Goal: Task Accomplishment & Management: Manage account settings

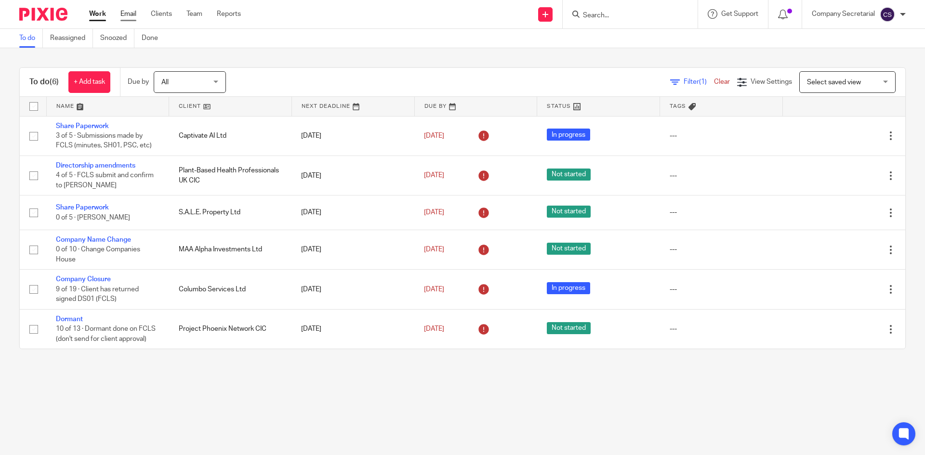
click at [130, 13] on link "Email" at bounding box center [128, 14] width 16 height 10
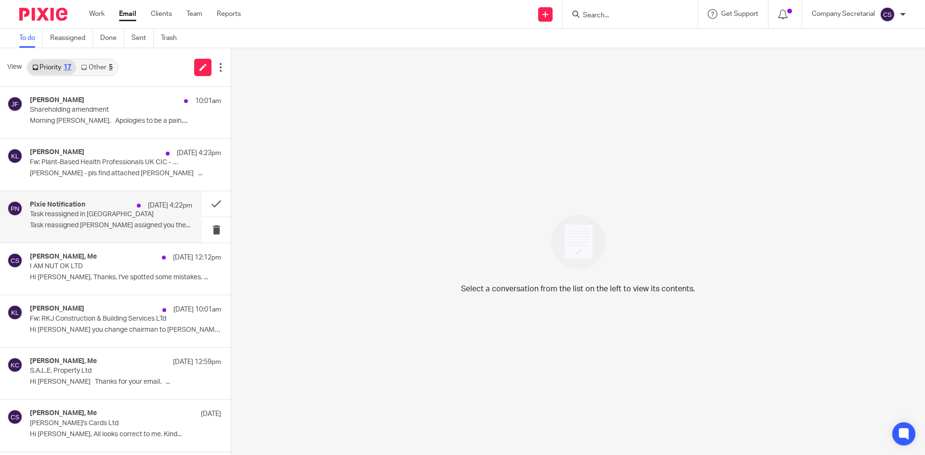
click at [146, 220] on div "Pixie Notification [DATE] 4:22pm Task reassigned in Pixie Task reassigned [PERS…" at bounding box center [111, 217] width 162 height 32
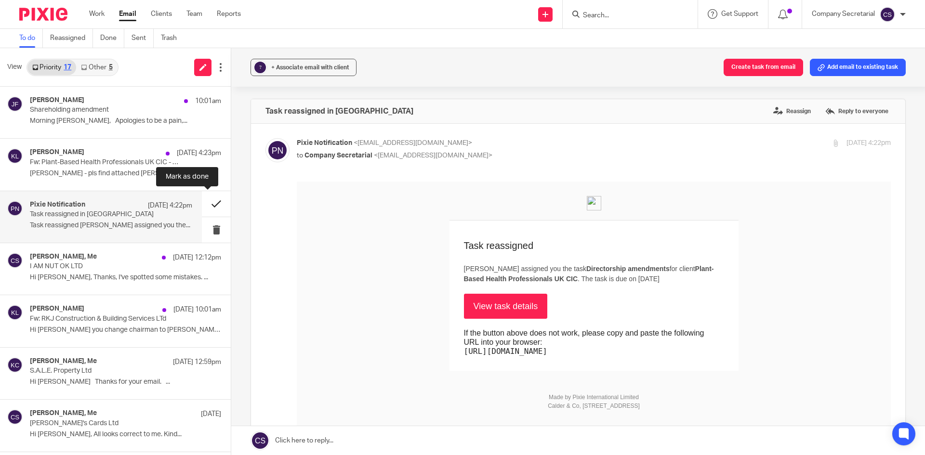
click at [202, 203] on button at bounding box center [216, 204] width 29 height 26
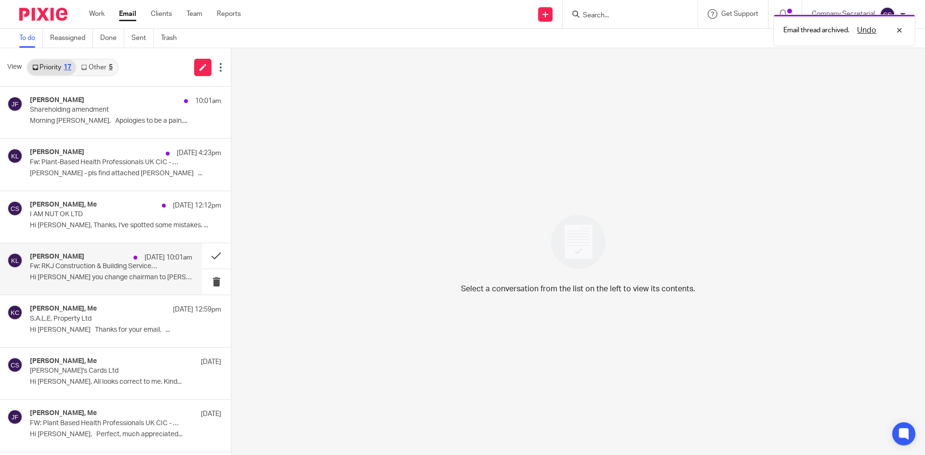
click at [147, 282] on div "Keith Lesser 21 Aug 10:01am Fw: RKJ Construction & Building Services LTd Hi Sam…" at bounding box center [111, 269] width 162 height 32
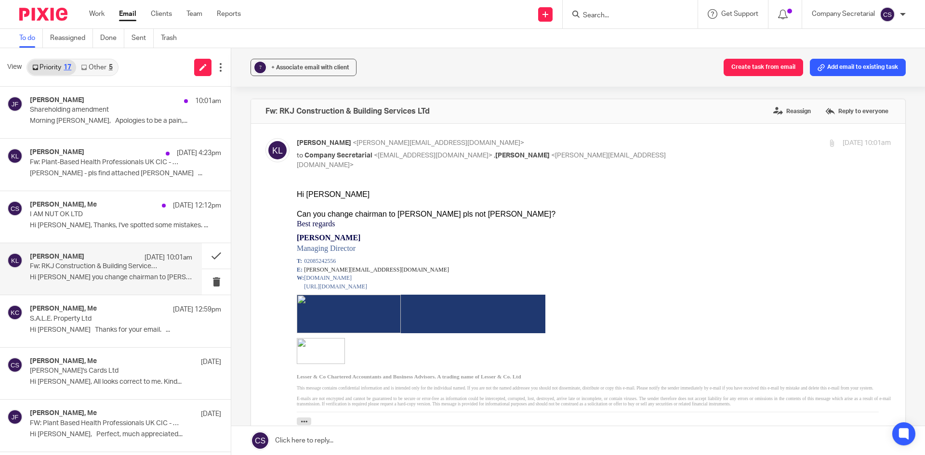
click at [427, 441] on link at bounding box center [578, 441] width 694 height 29
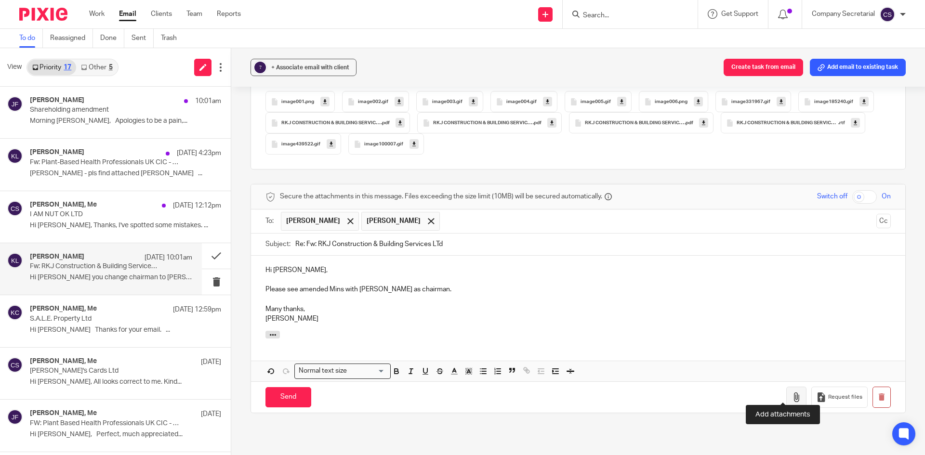
click at [787, 387] on button "button" at bounding box center [797, 398] width 20 height 22
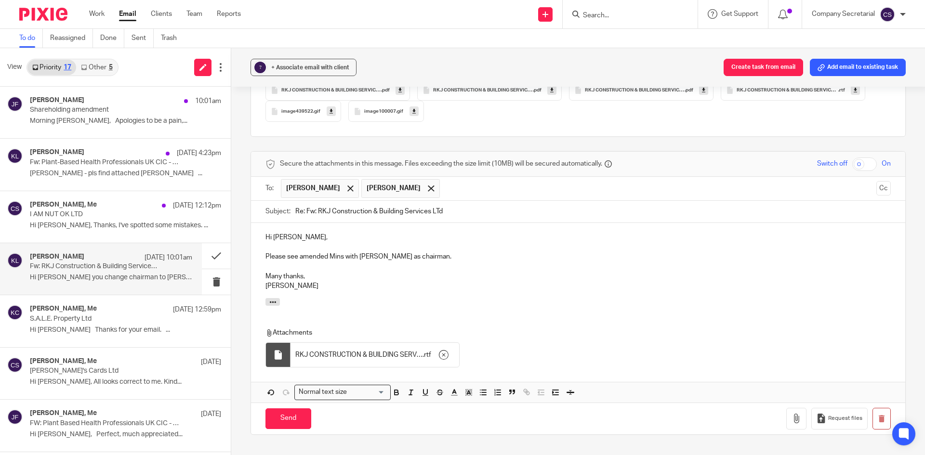
scroll to position [928, 0]
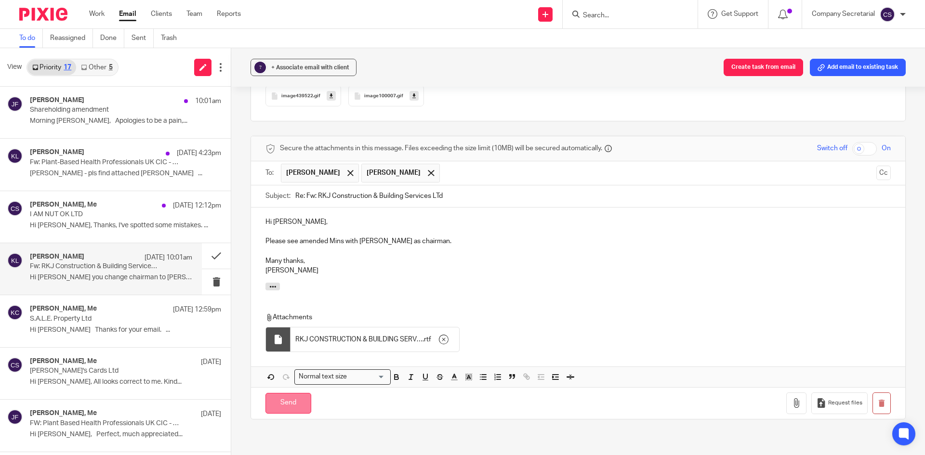
click at [303, 393] on input "Send" at bounding box center [289, 403] width 46 height 21
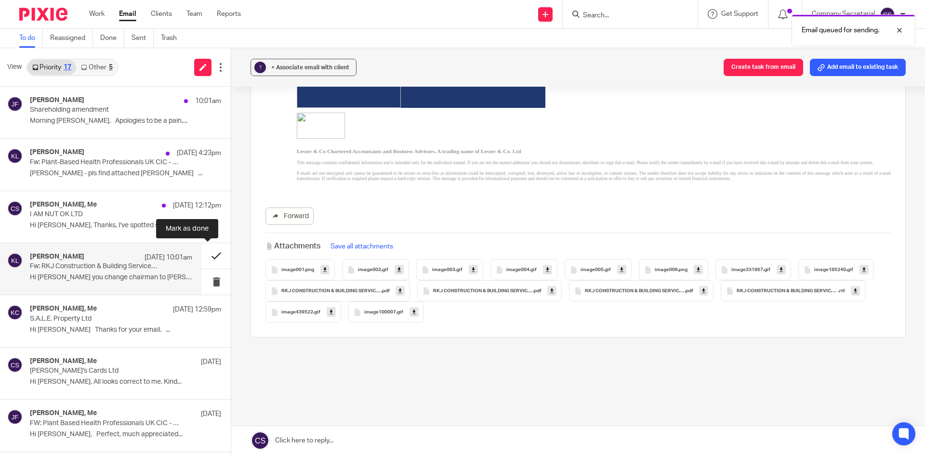
click at [202, 255] on button at bounding box center [216, 256] width 29 height 26
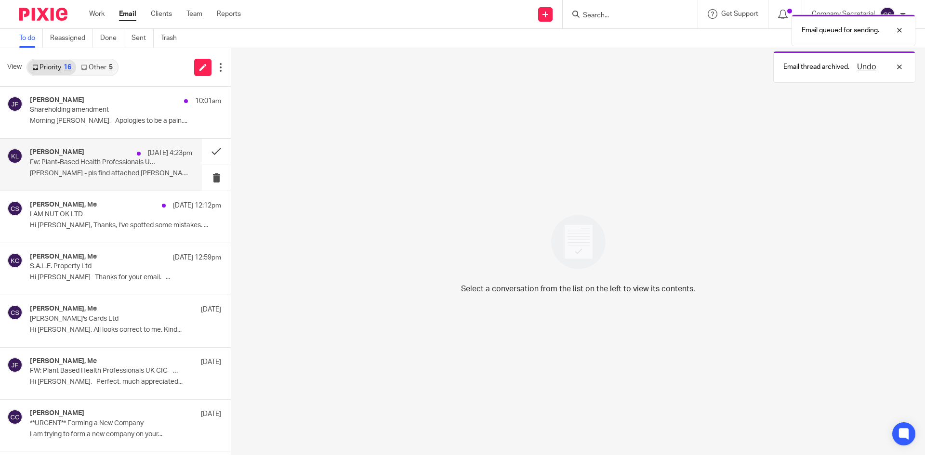
click at [143, 170] on p "Sam - pls find attached Keith ..." at bounding box center [111, 174] width 162 height 8
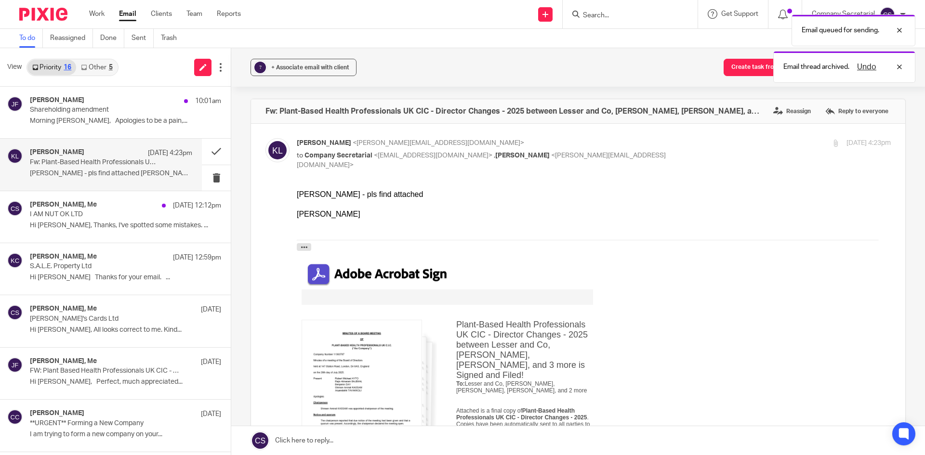
scroll to position [0, 0]
click at [144, 120] on p "Morning Chloe, Apologies to be a pain,..." at bounding box center [111, 121] width 162 height 8
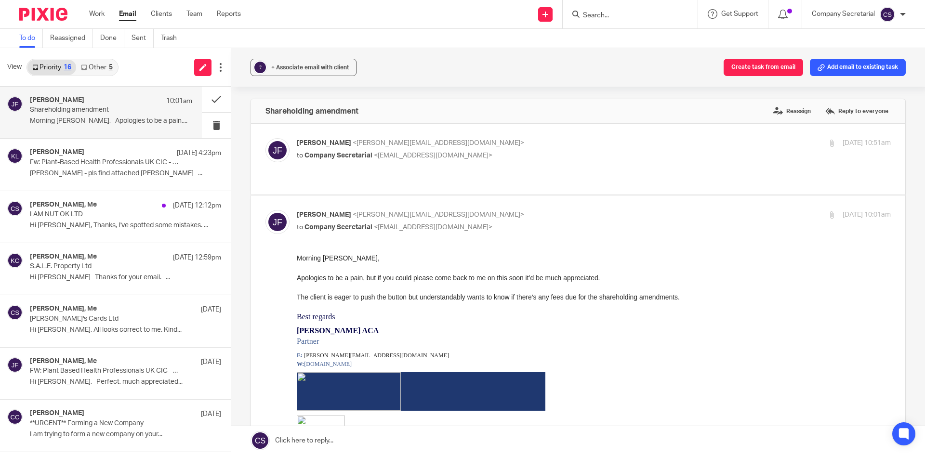
click at [432, 153] on span "<company.secretarial@lesserandco.com>" at bounding box center [433, 155] width 119 height 7
checkbox input "true"
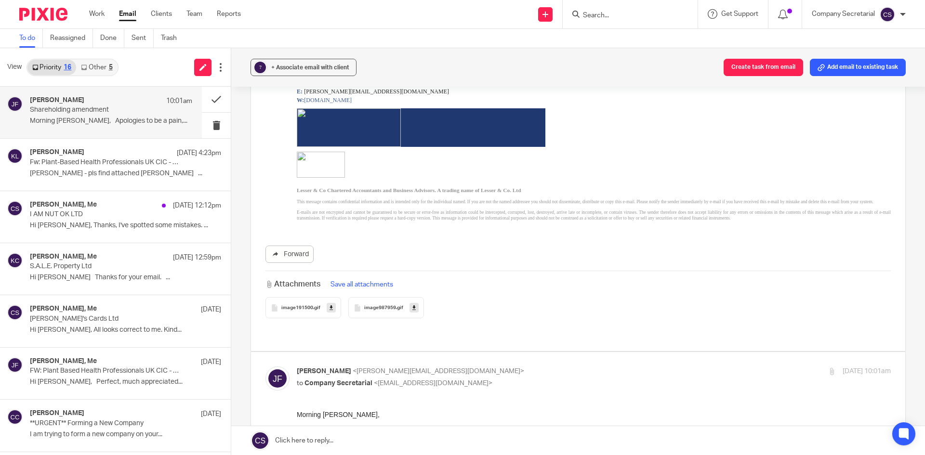
scroll to position [434, 0]
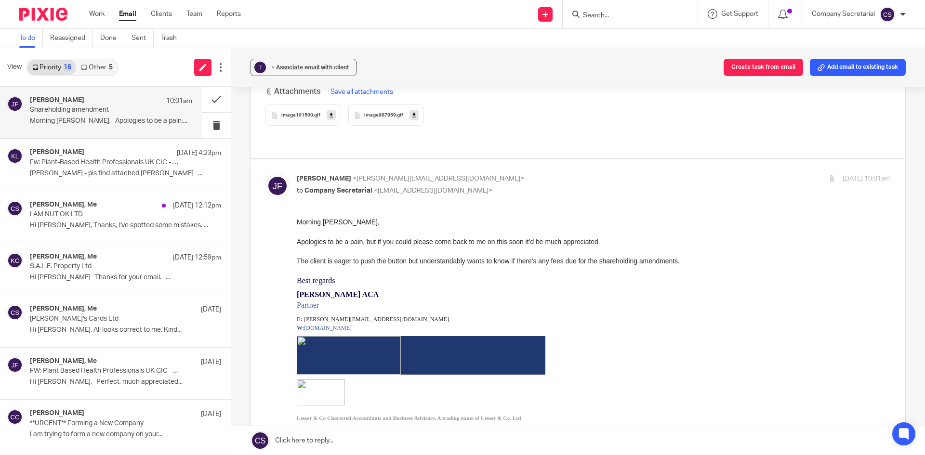
click at [387, 438] on link at bounding box center [578, 441] width 694 height 29
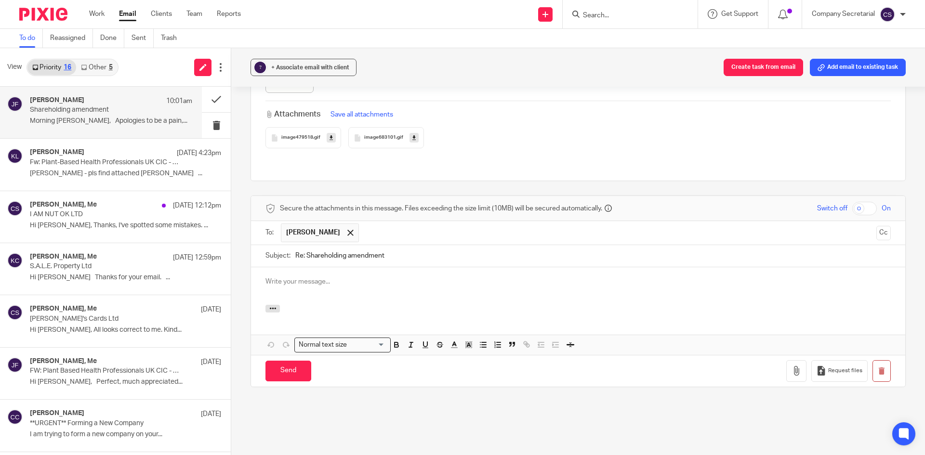
scroll to position [0, 0]
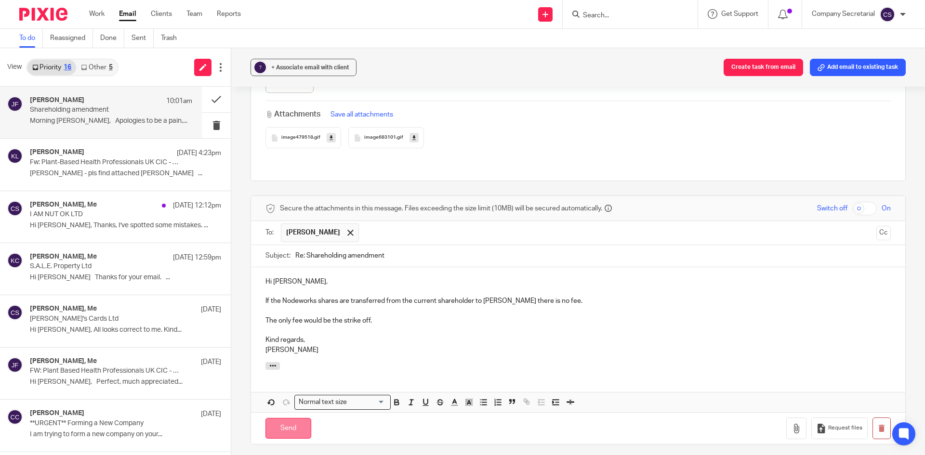
click at [303, 418] on input "Send" at bounding box center [289, 428] width 46 height 21
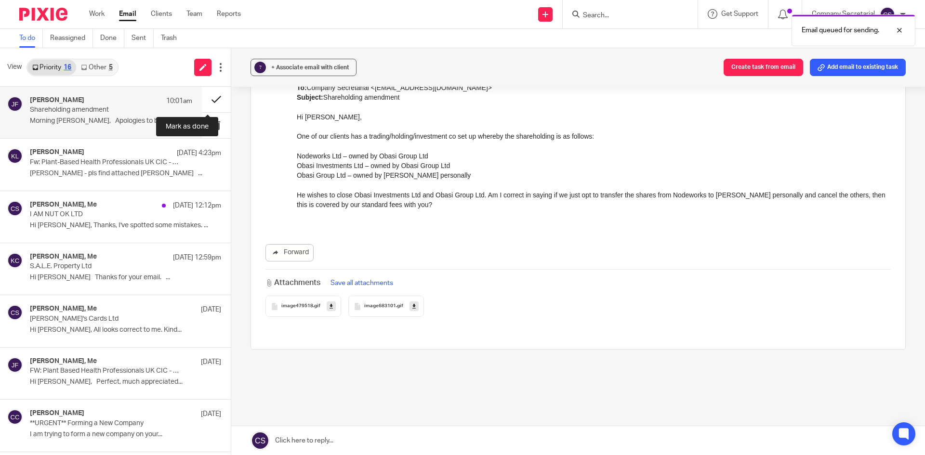
click at [202, 95] on button at bounding box center [216, 100] width 29 height 26
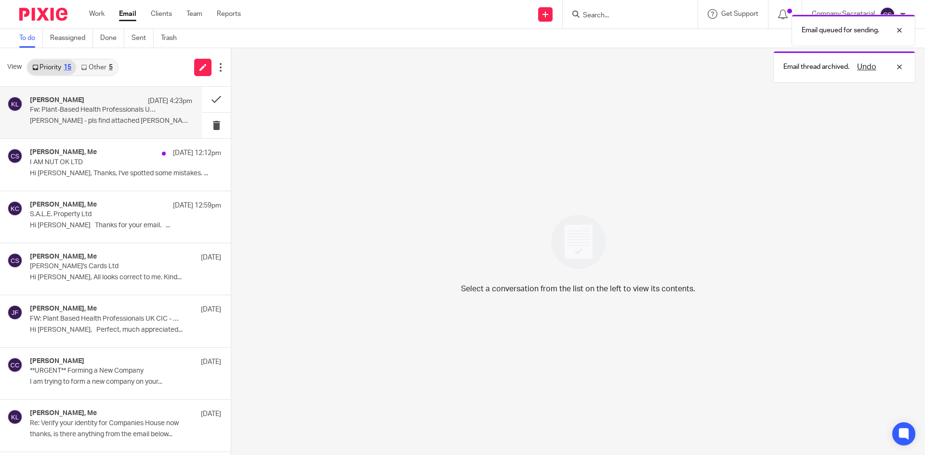
click at [136, 118] on p "Sam - pls find attached Keith ..." at bounding box center [111, 121] width 162 height 8
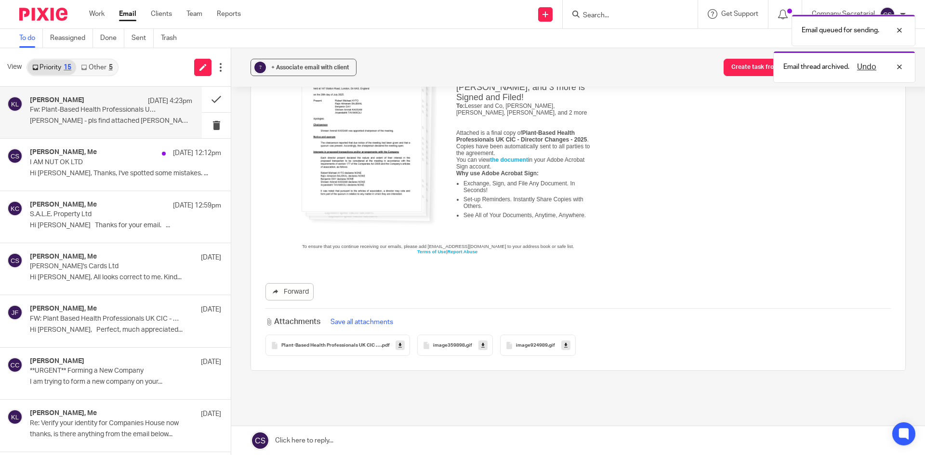
scroll to position [319, 0]
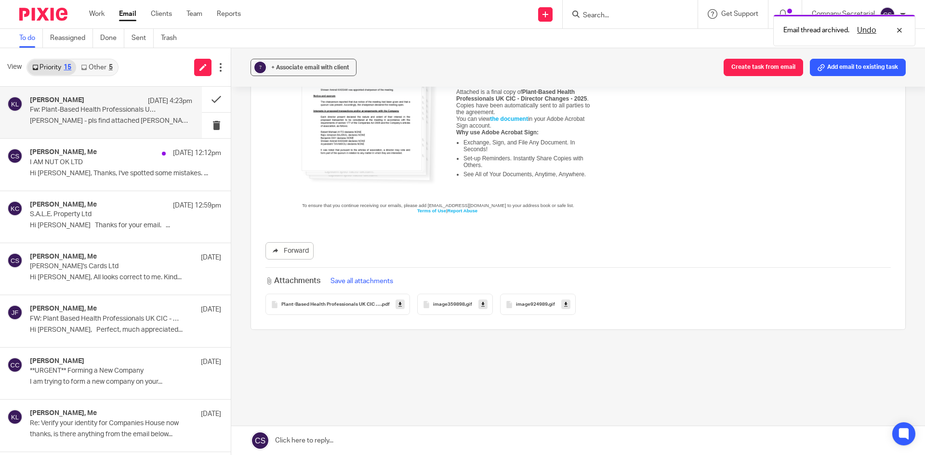
click at [399, 301] on icon at bounding box center [400, 304] width 3 height 7
click at [100, 12] on link "Work" at bounding box center [96, 14] width 15 height 10
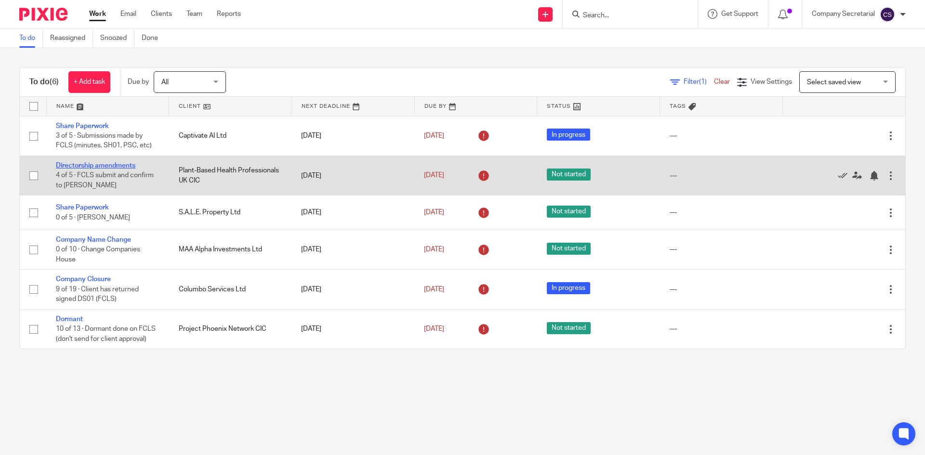
click at [114, 163] on link "Directorship amendments" at bounding box center [96, 165] width 80 height 7
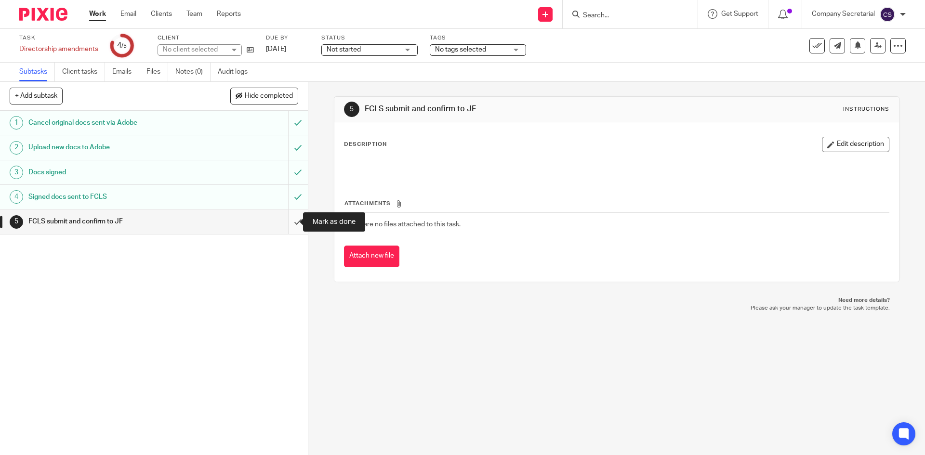
click at [286, 221] on input "submit" at bounding box center [154, 222] width 308 height 24
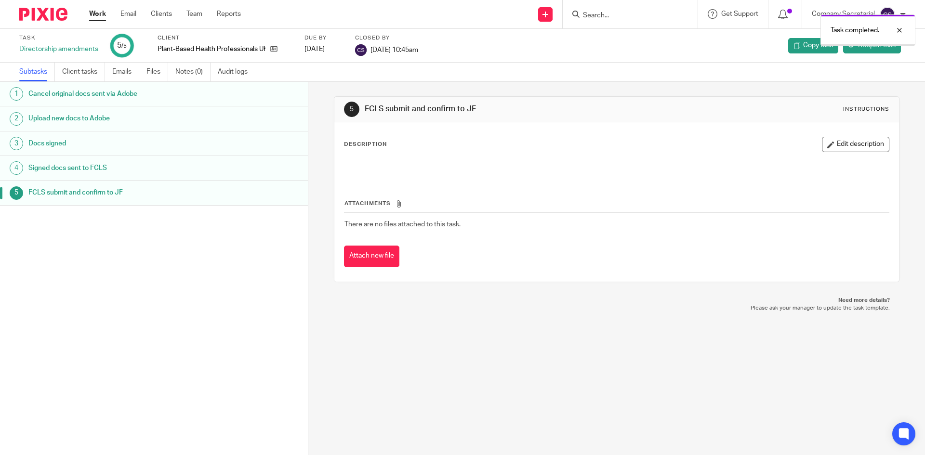
click at [42, 10] on img at bounding box center [43, 14] width 48 height 13
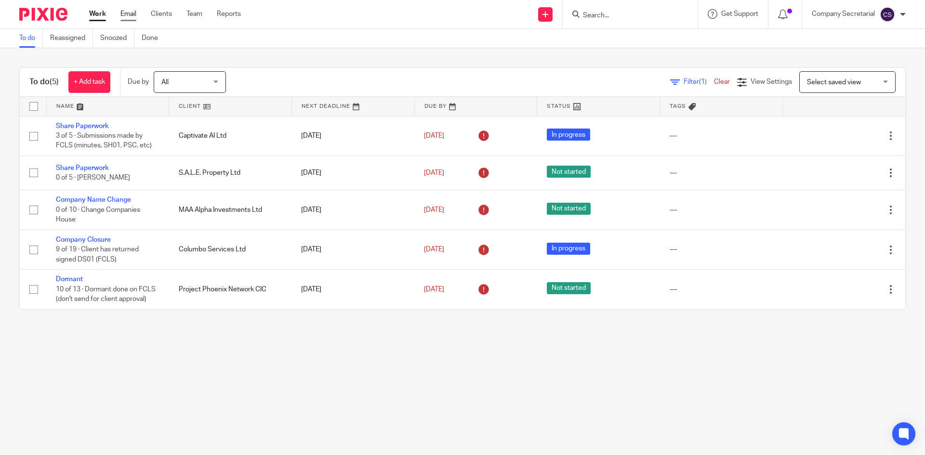
click at [128, 11] on link "Email" at bounding box center [128, 14] width 16 height 10
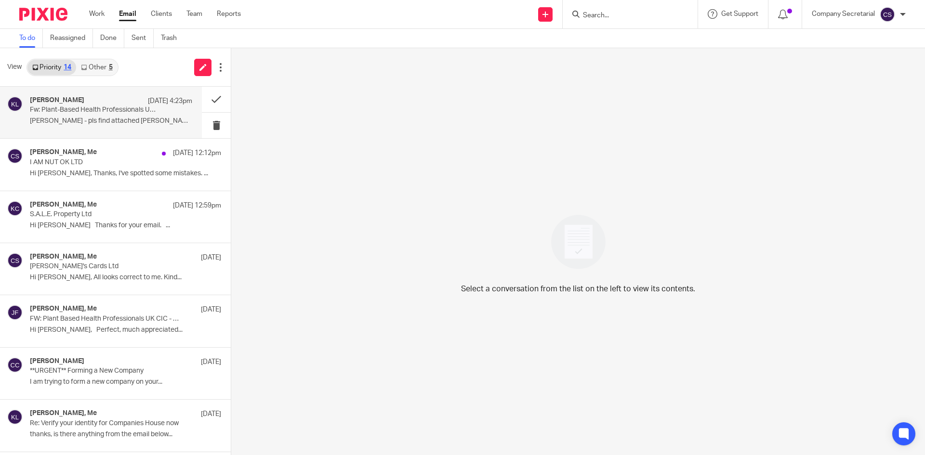
click at [109, 113] on p "Fw: Plant-Based Health Professionals UK CIC - Director Changes - 2025 between L…" at bounding box center [95, 110] width 130 height 8
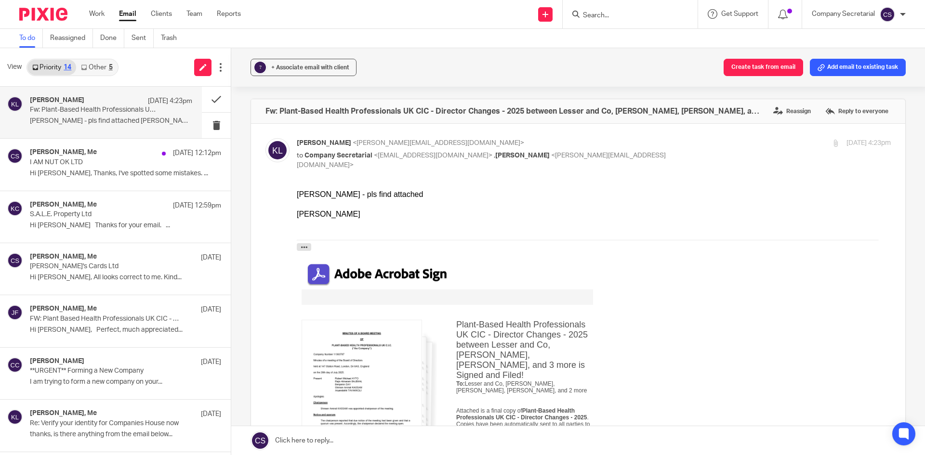
click at [428, 440] on link at bounding box center [578, 441] width 694 height 29
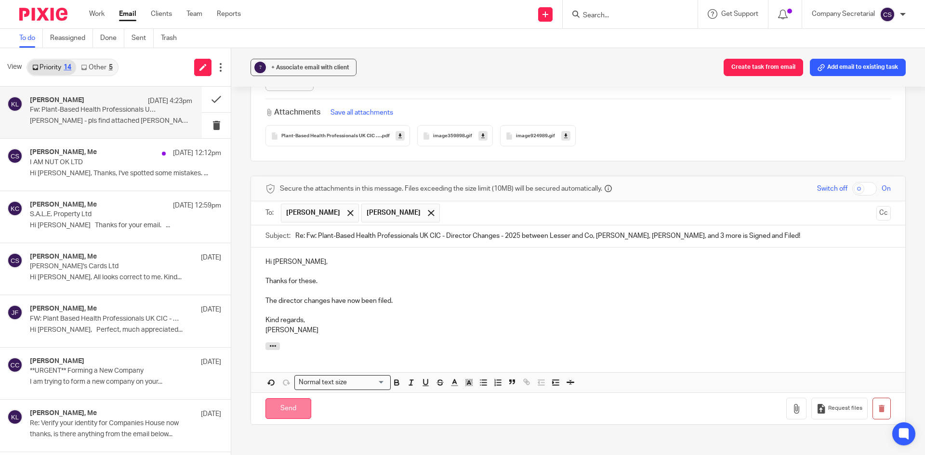
click at [298, 409] on input "Send" at bounding box center [289, 409] width 46 height 21
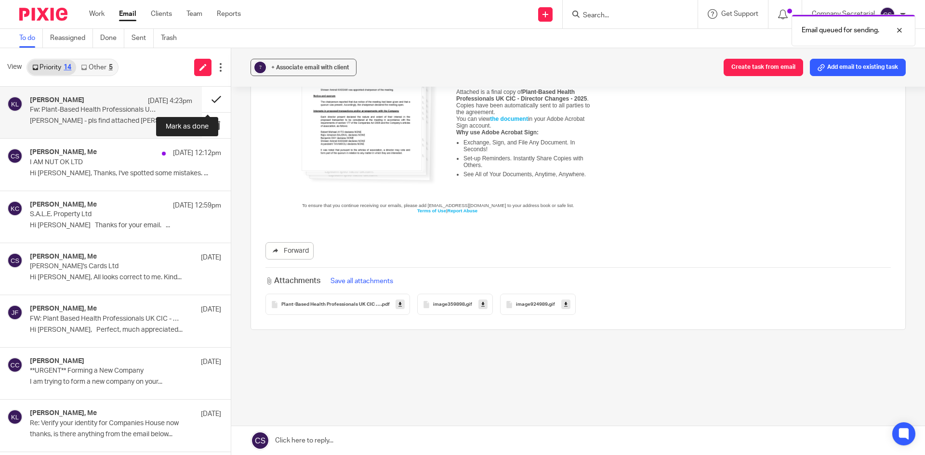
click at [202, 95] on button at bounding box center [216, 100] width 29 height 26
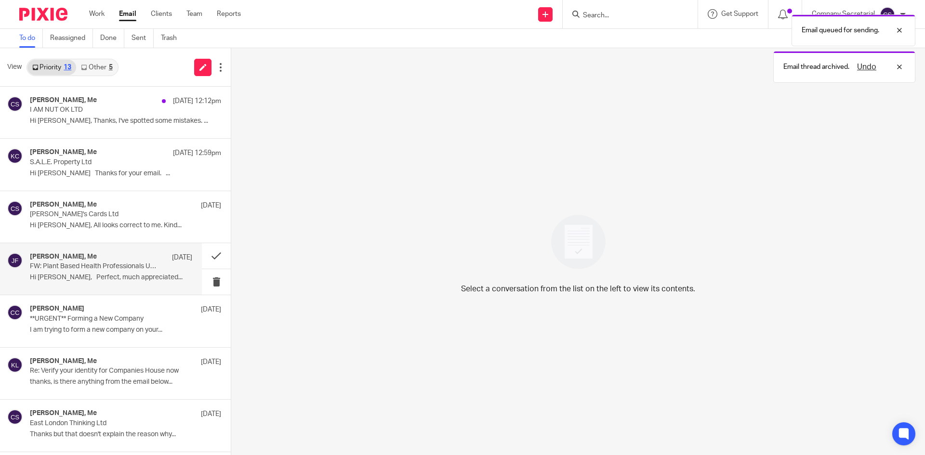
click at [113, 273] on div "James Fowler, Me 8 Aug FW: Plant Based Health Professionals UK CIC - Director C…" at bounding box center [111, 269] width 162 height 32
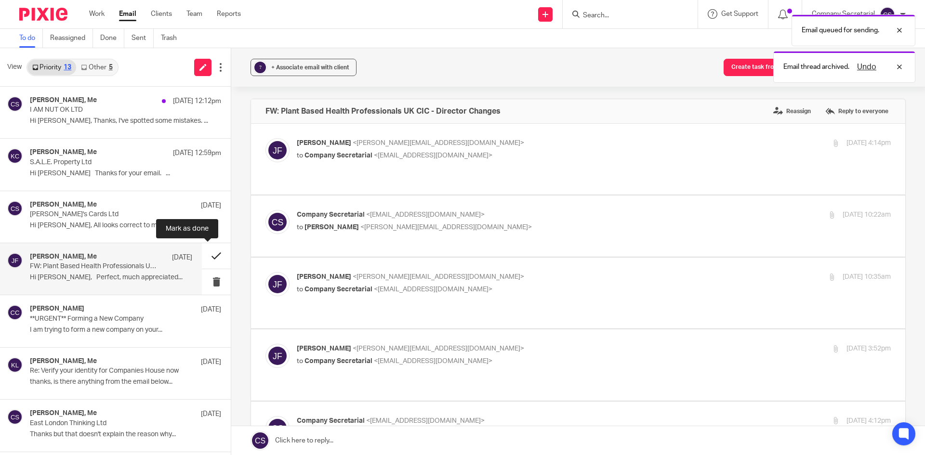
scroll to position [0, 0]
click at [205, 253] on button at bounding box center [216, 256] width 29 height 26
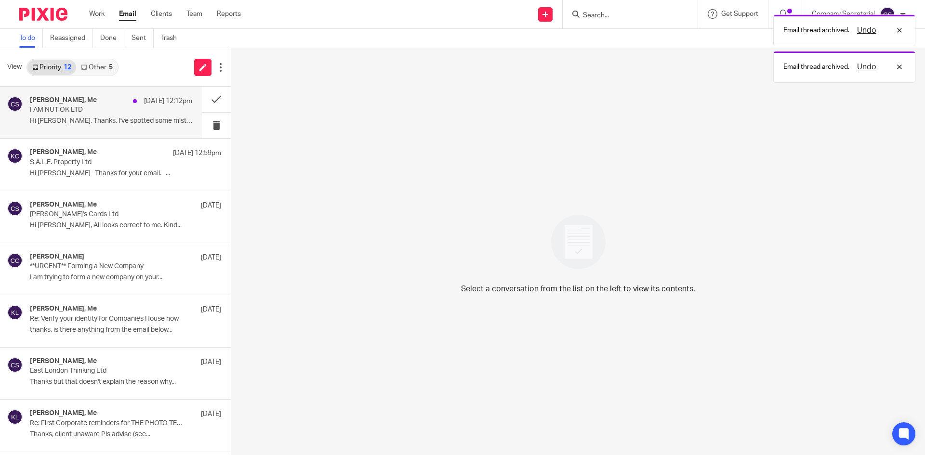
click at [122, 120] on p "Hi Sam, Thanks, I've spotted some mistakes. ..." at bounding box center [111, 121] width 162 height 8
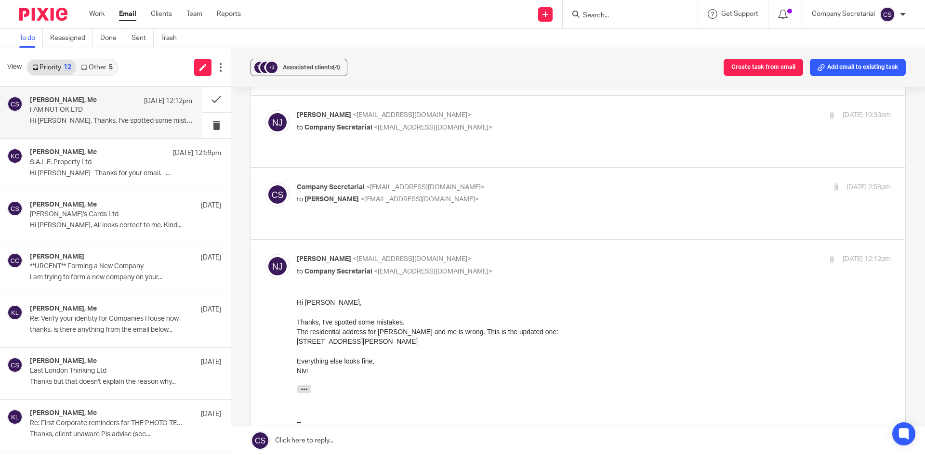
scroll to position [96, 0]
click at [537, 192] on div "Company Secretarial <company.secretarial@lesserandco.com> to Nivi Jasa <nivi@ia…" at bounding box center [579, 207] width 626 height 42
click at [545, 186] on div "Company Secretarial <company.secretarial@lesserandco.com> to Nivi Jasa <nivi@ia…" at bounding box center [495, 197] width 396 height 22
checkbox input "true"
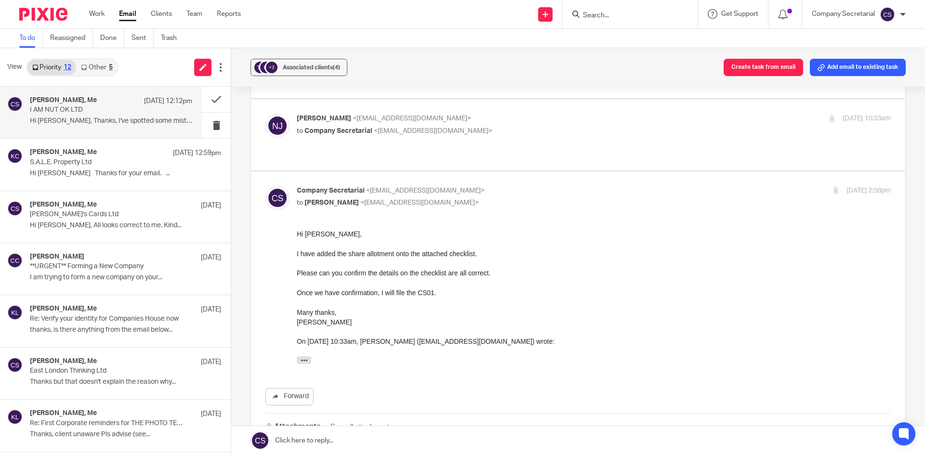
scroll to position [0, 0]
click at [545, 115] on div "Nivi Jasa <nivi@iamnutok.com> to Company Secretarial <company.secretarial@lesse…" at bounding box center [495, 125] width 396 height 22
checkbox input "true"
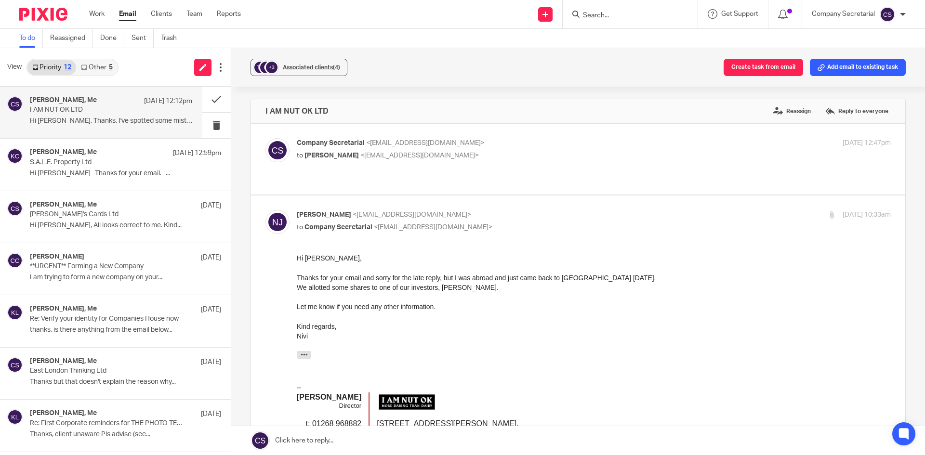
click at [542, 158] on p "to Nivi Jasa <nivi@iamnutok.com>" at bounding box center [495, 156] width 396 height 10
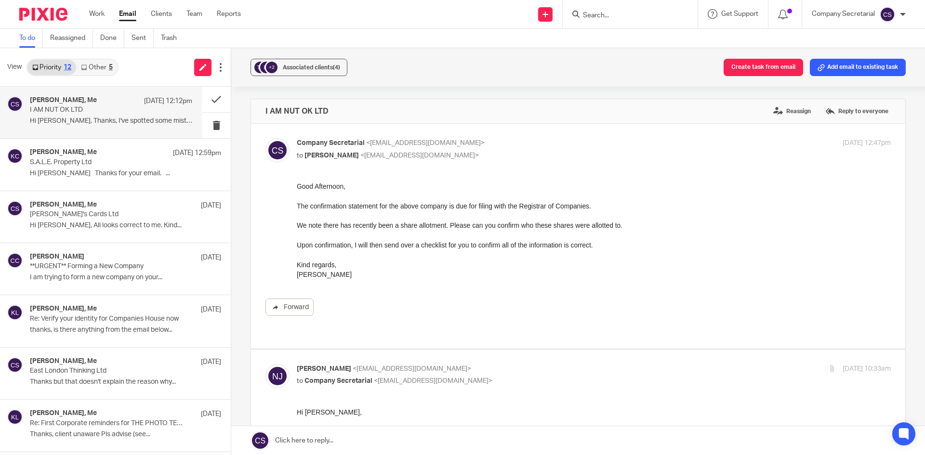
click at [571, 141] on p "Company Secretarial <company.secretarial@lesserandco.com>" at bounding box center [495, 143] width 396 height 10
checkbox input "false"
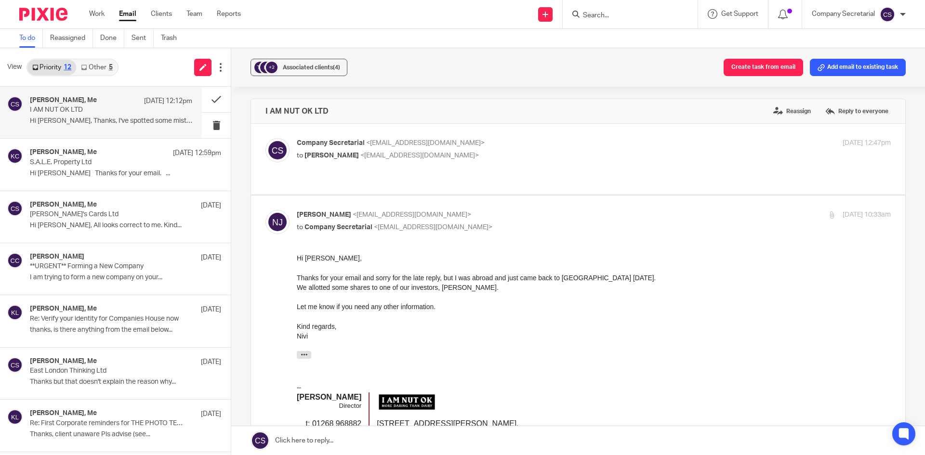
click at [611, 210] on p "Nivi Jasa <nivi@iamnutok.com>" at bounding box center [495, 215] width 396 height 10
checkbox input "false"
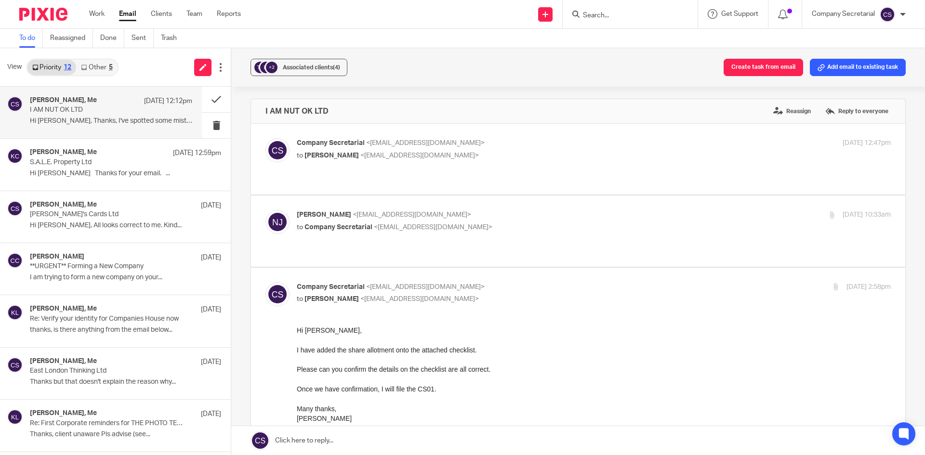
click at [581, 268] on label at bounding box center [578, 429] width 655 height 322
click at [266, 282] on input "checkbox" at bounding box center [265, 282] width 0 height 0
checkbox input "false"
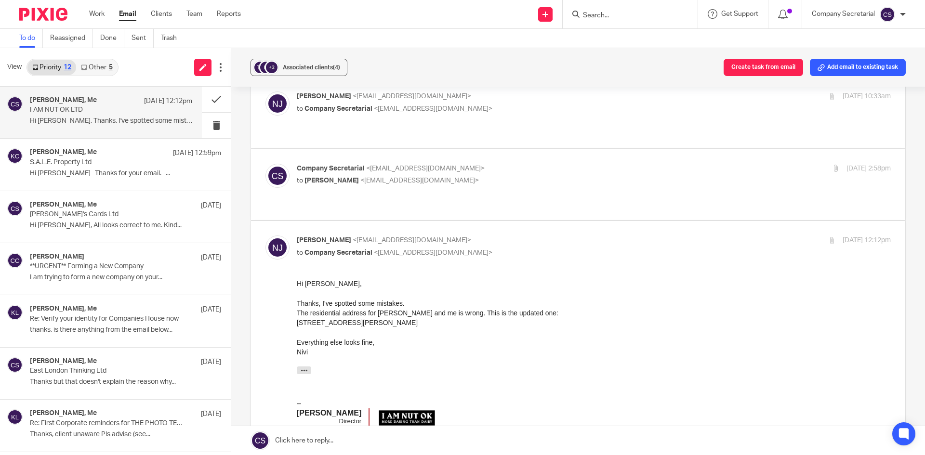
scroll to position [145, 0]
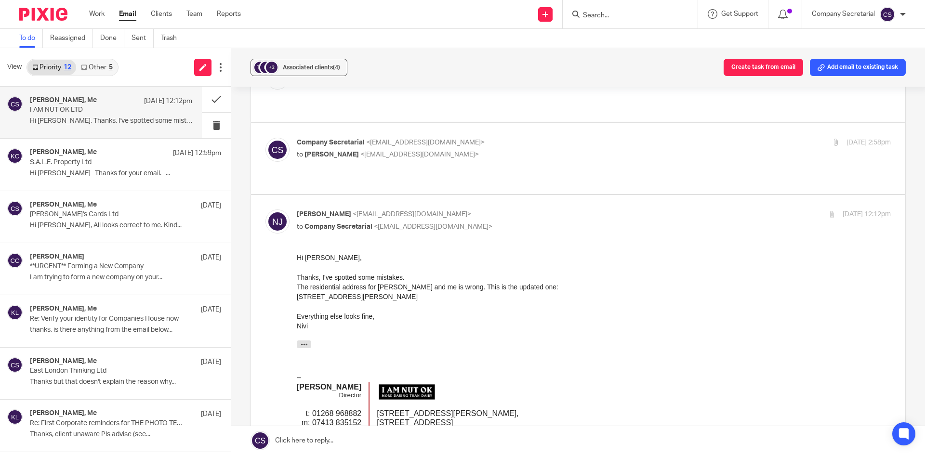
click at [34, 8] on img at bounding box center [43, 14] width 48 height 13
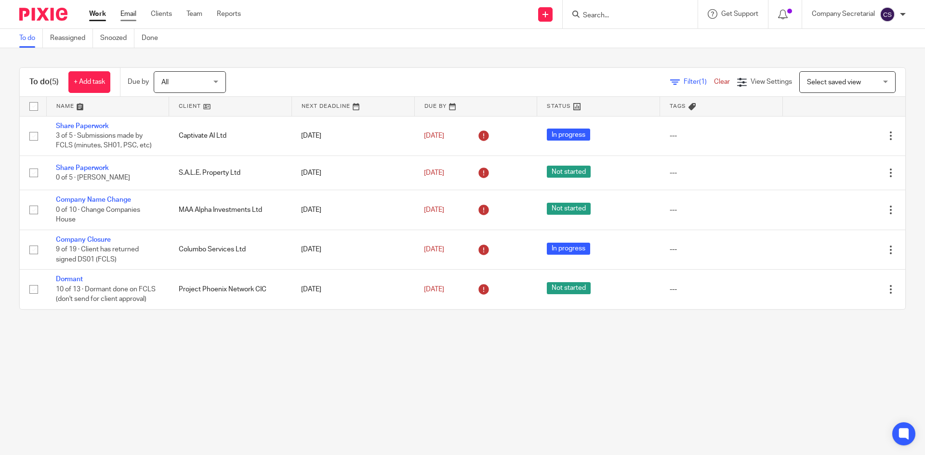
click at [125, 13] on link "Email" at bounding box center [128, 14] width 16 height 10
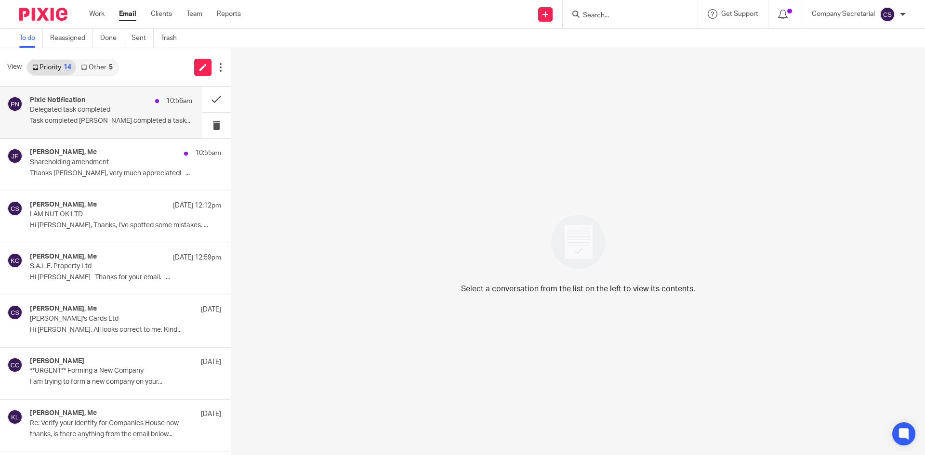
click at [142, 119] on p "Task completed [PERSON_NAME] completed a task..." at bounding box center [111, 121] width 162 height 8
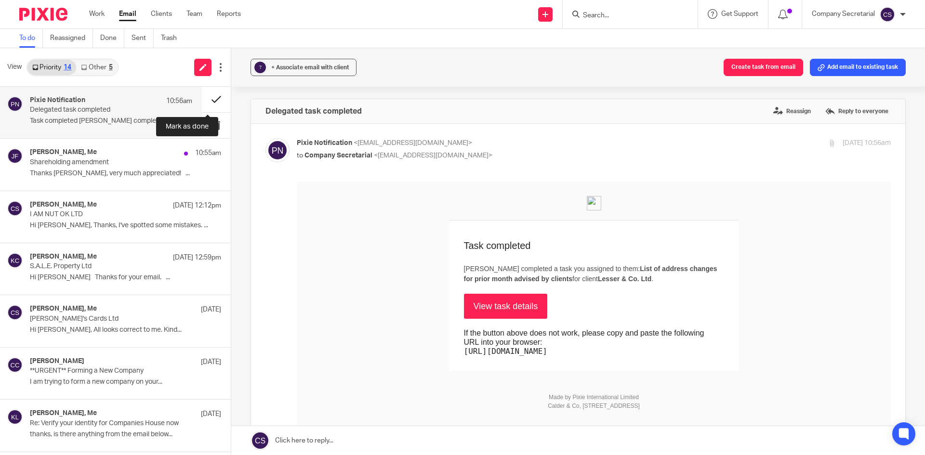
click at [207, 95] on button at bounding box center [216, 100] width 29 height 26
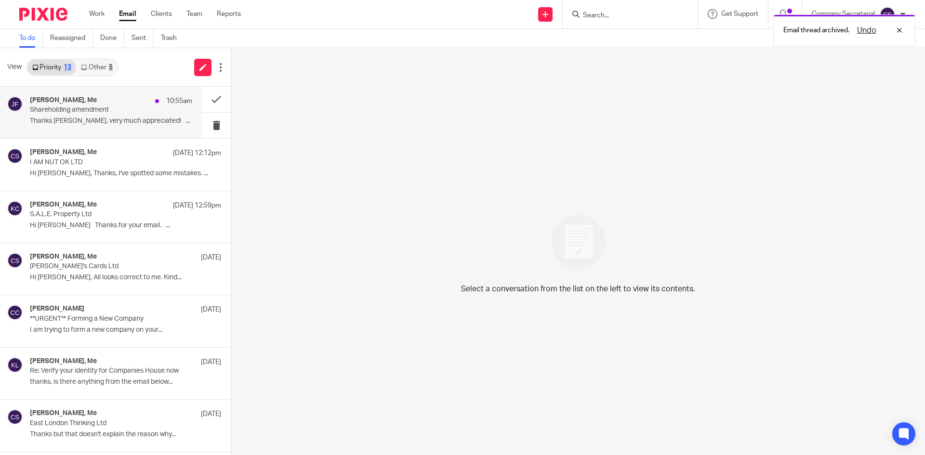
click at [115, 119] on p "Thanks Sam, very much appreciated! ..." at bounding box center [111, 121] width 162 height 8
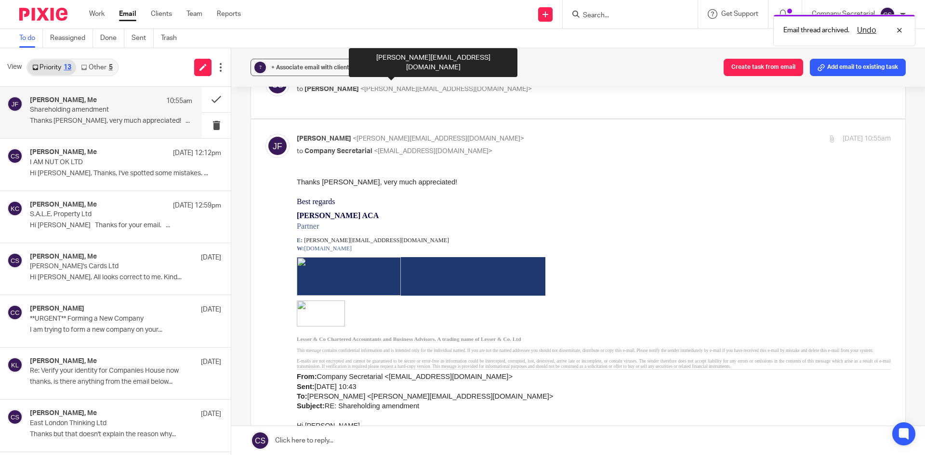
scroll to position [193, 0]
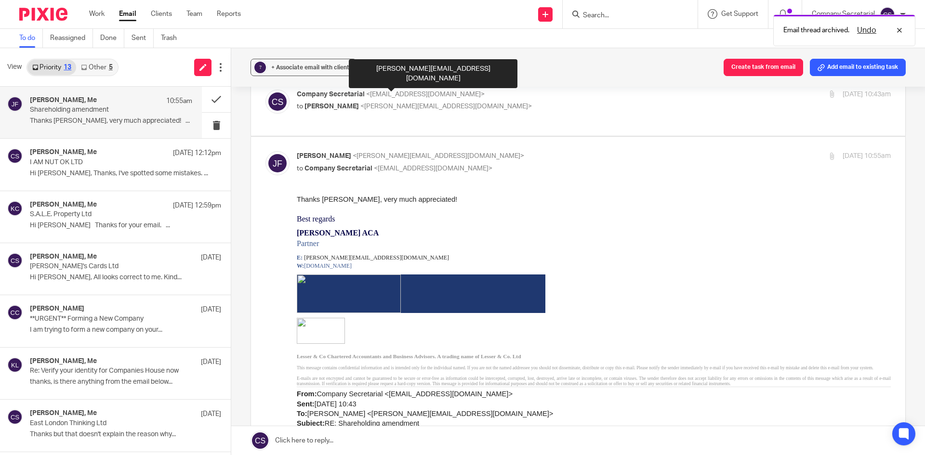
click at [648, 277] on td "Best regards ​ ​ ​ ​ James Fowler ACA Partner E: james@lesserandco.com W: www.l…" at bounding box center [594, 279] width 594 height 130
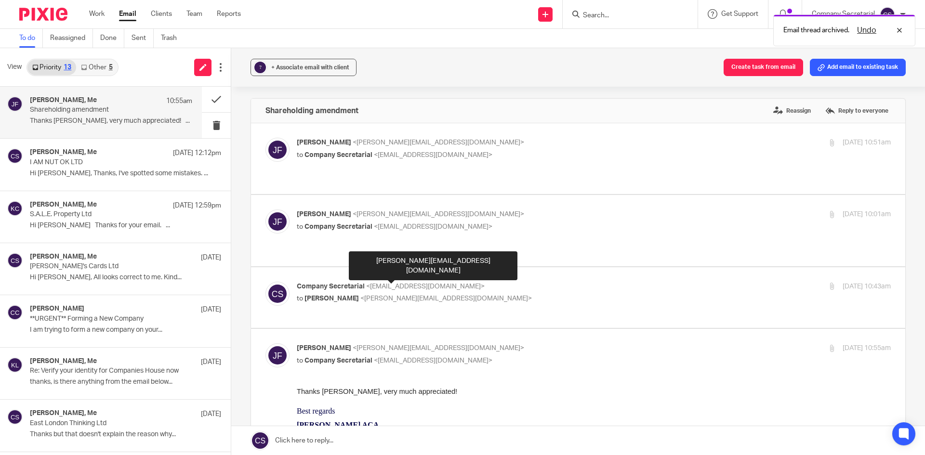
scroll to position [0, 0]
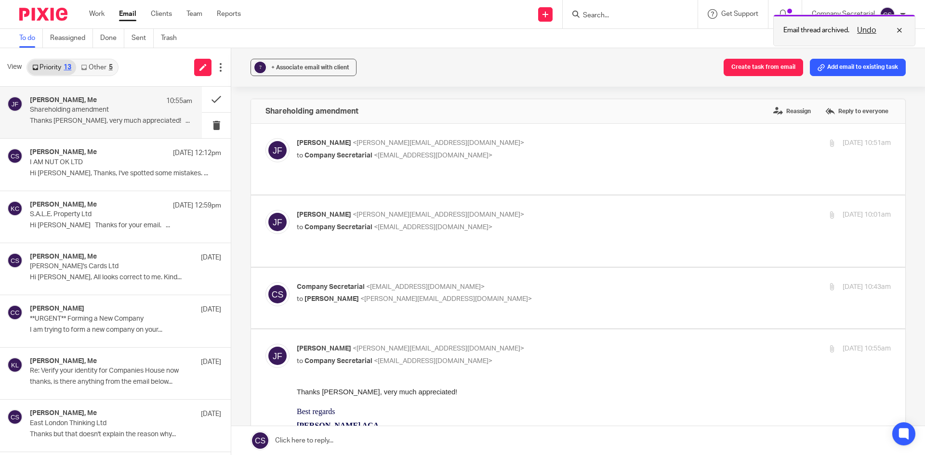
click at [897, 28] on div "Undo" at bounding box center [878, 31] width 56 height 12
click at [482, 155] on span "<company.secretarial@lesserandco.com>" at bounding box center [433, 155] width 119 height 7
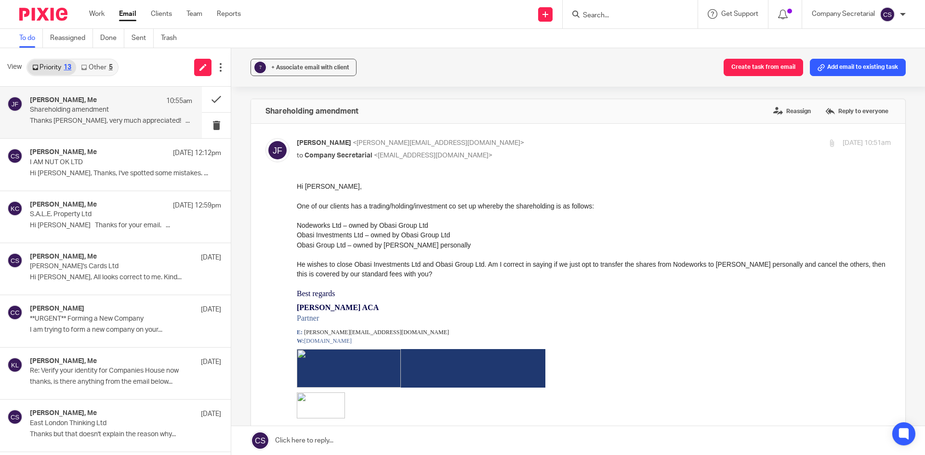
click at [543, 149] on div "James Fowler <james@lesserandco.com> to Company Secretarial <company.secretaria…" at bounding box center [495, 149] width 396 height 22
checkbox input "false"
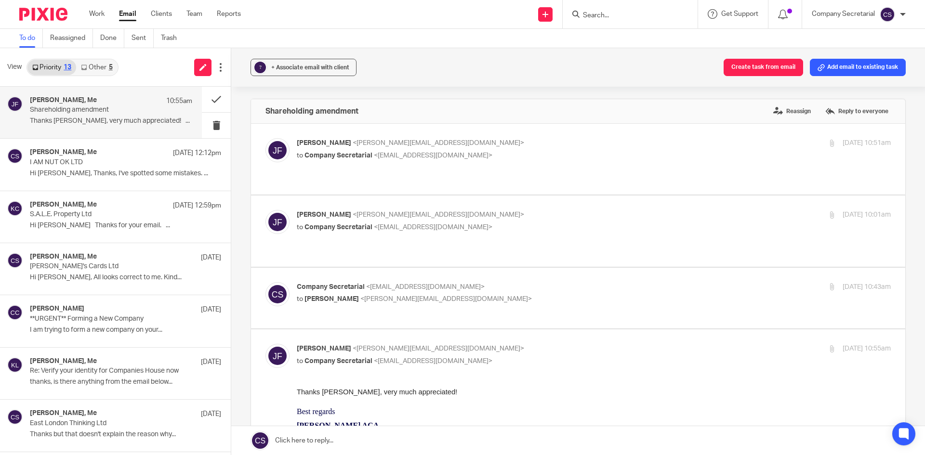
click at [536, 268] on label at bounding box center [578, 298] width 655 height 61
click at [266, 282] on input "checkbox" at bounding box center [265, 282] width 0 height 0
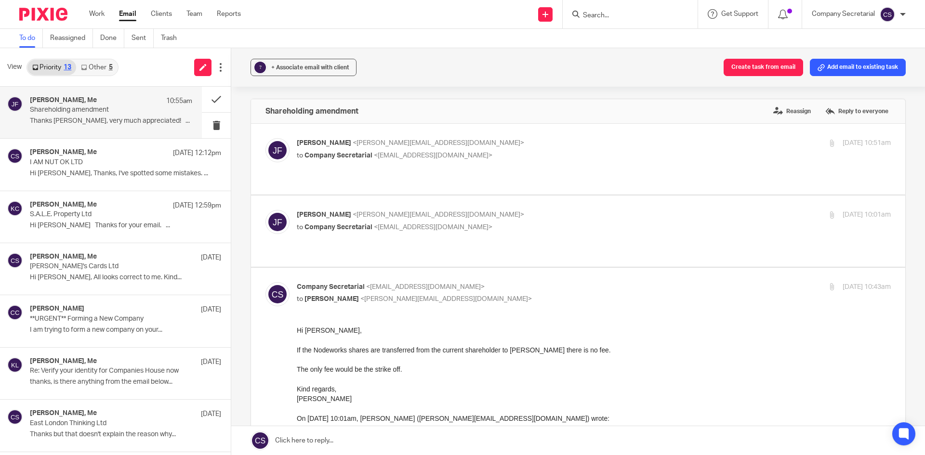
click at [560, 282] on p "Company Secretarial <company.secretarial@lesserandco.com>" at bounding box center [495, 287] width 396 height 10
checkbox input "false"
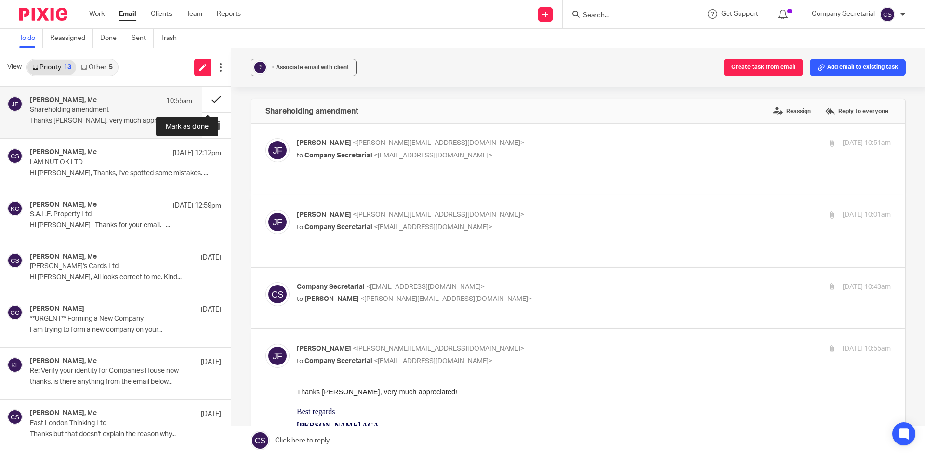
click at [207, 93] on button at bounding box center [216, 100] width 29 height 26
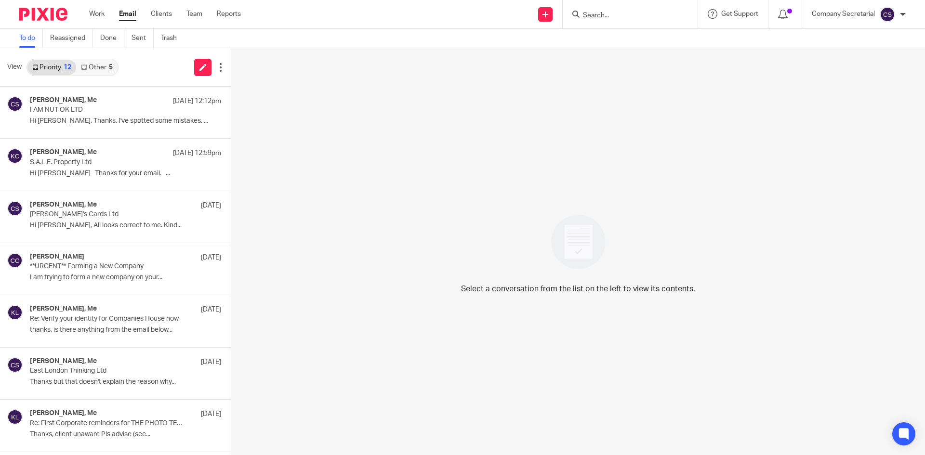
click at [58, 17] on img at bounding box center [43, 14] width 48 height 13
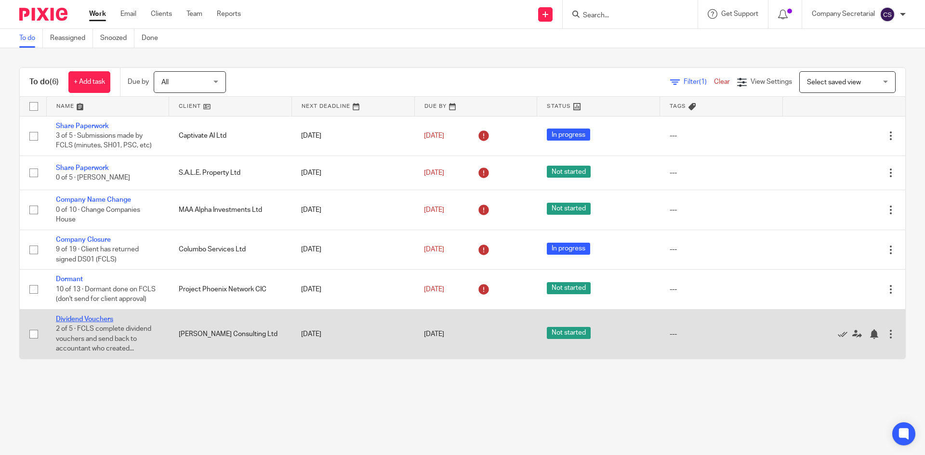
click at [87, 320] on link "Dividend Vouchers" at bounding box center [84, 319] width 57 height 7
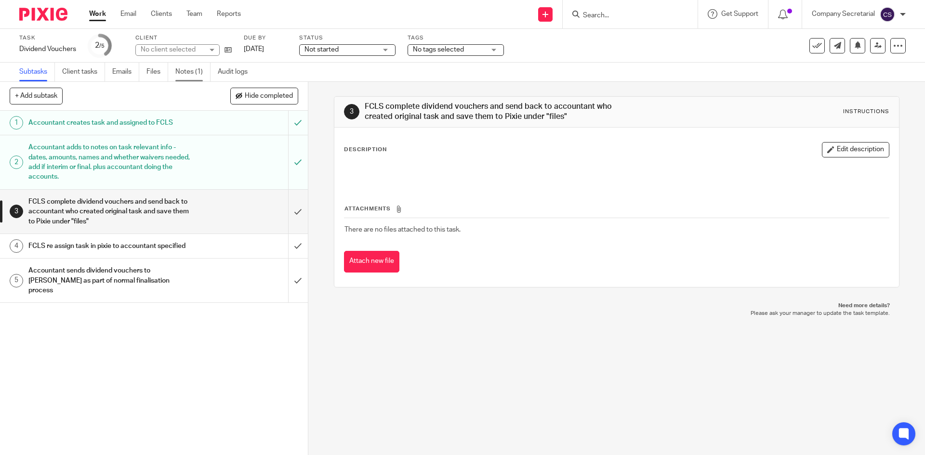
click at [195, 68] on link "Notes (1)" at bounding box center [192, 72] width 35 height 19
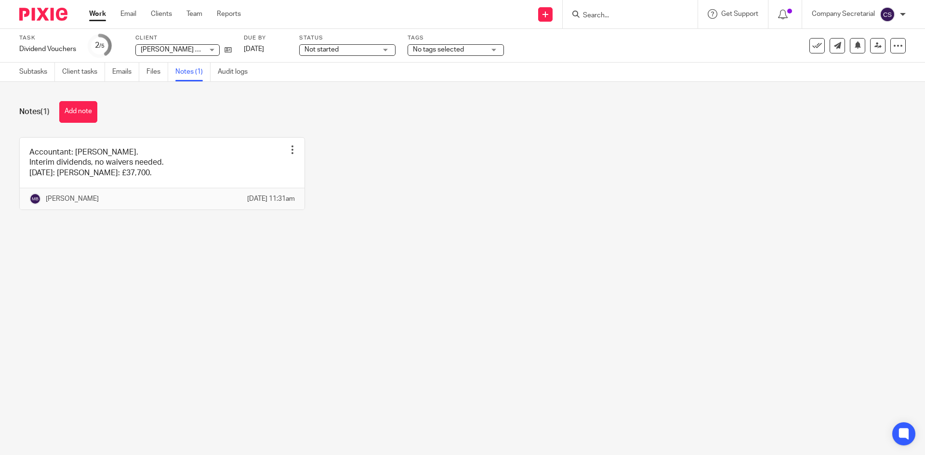
click at [217, 50] on div "[PERSON_NAME] Consulting Ltd [PERSON_NAME] Consulting Ltd" at bounding box center [177, 50] width 84 height 12
click at [338, 93] on div "Notes (1) Add note Accountant: [PERSON_NAME]. Interim dividends, no waivers nee…" at bounding box center [462, 163] width 925 height 162
click at [155, 74] on link "Files" at bounding box center [158, 72] width 22 height 19
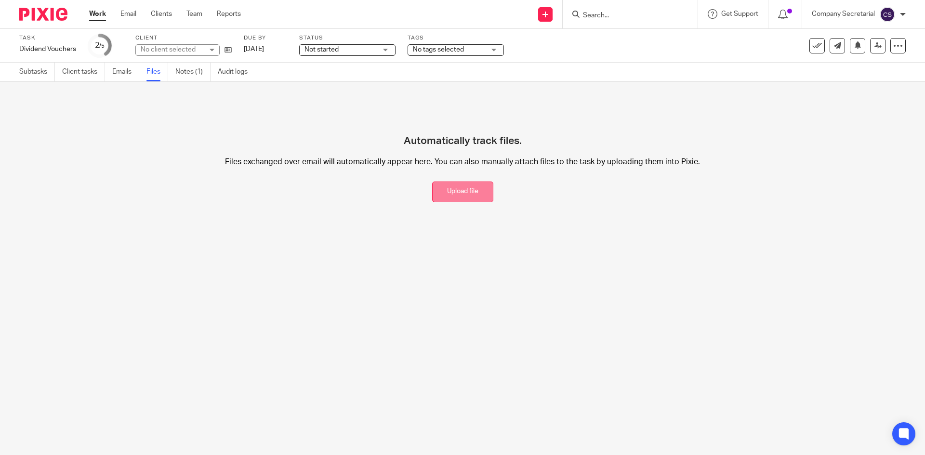
click at [444, 192] on button "Upload file" at bounding box center [462, 192] width 61 height 21
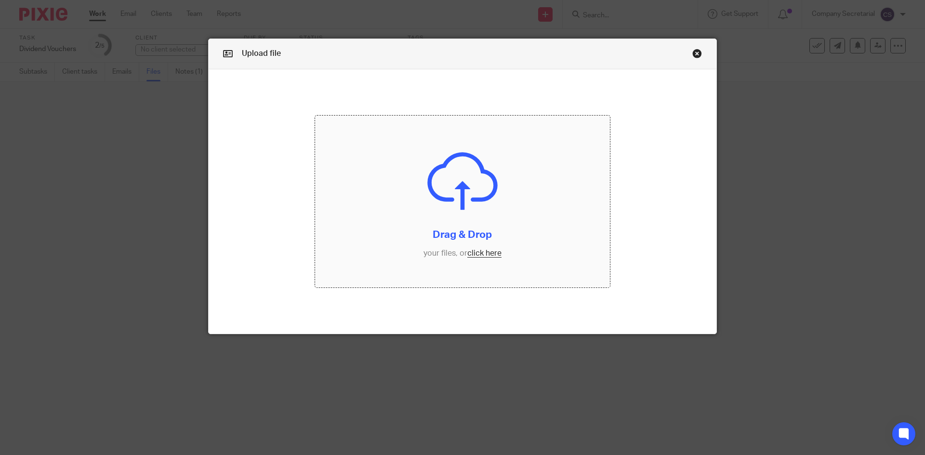
click at [422, 242] on input "file" at bounding box center [462, 202] width 295 height 173
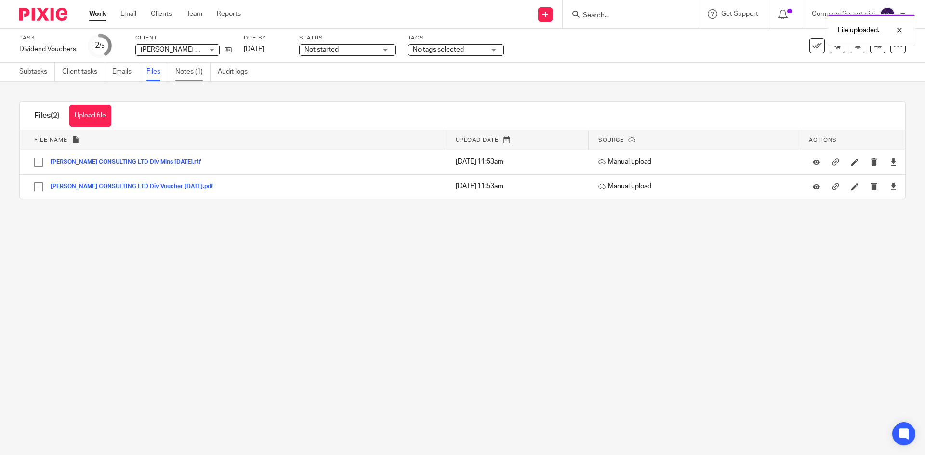
click at [196, 70] on link "Notes (1)" at bounding box center [192, 72] width 35 height 19
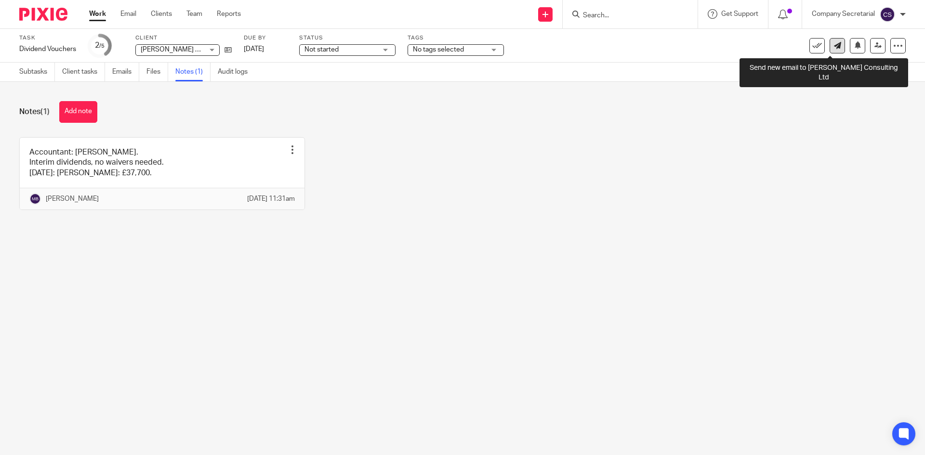
click at [834, 48] on icon at bounding box center [837, 45] width 7 height 7
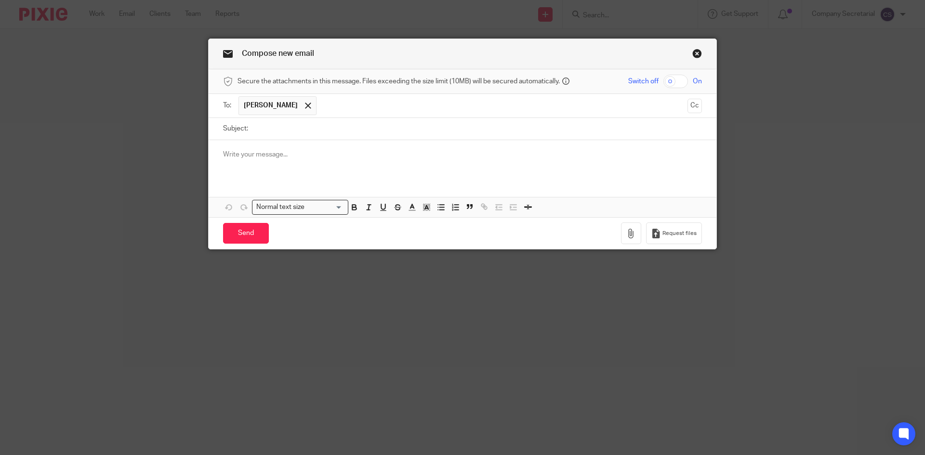
click at [304, 104] on span "Lee Fernandes" at bounding box center [278, 105] width 78 height 19
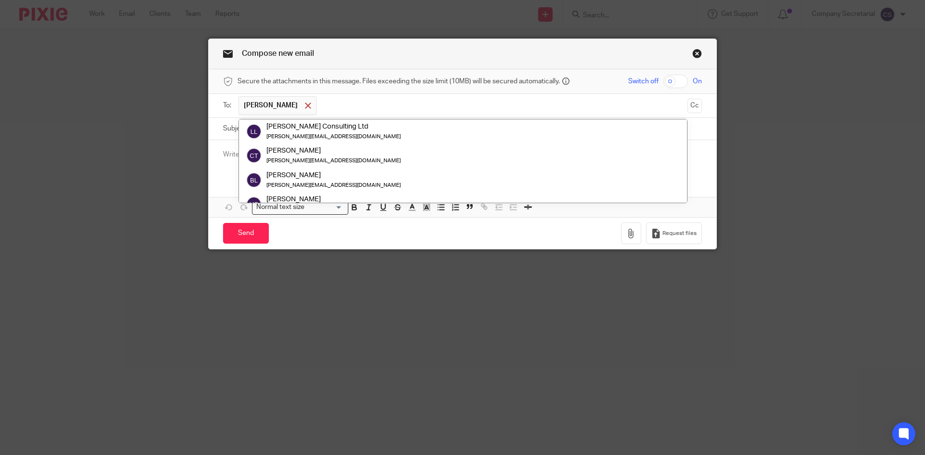
click at [305, 106] on span at bounding box center [308, 106] width 6 height 6
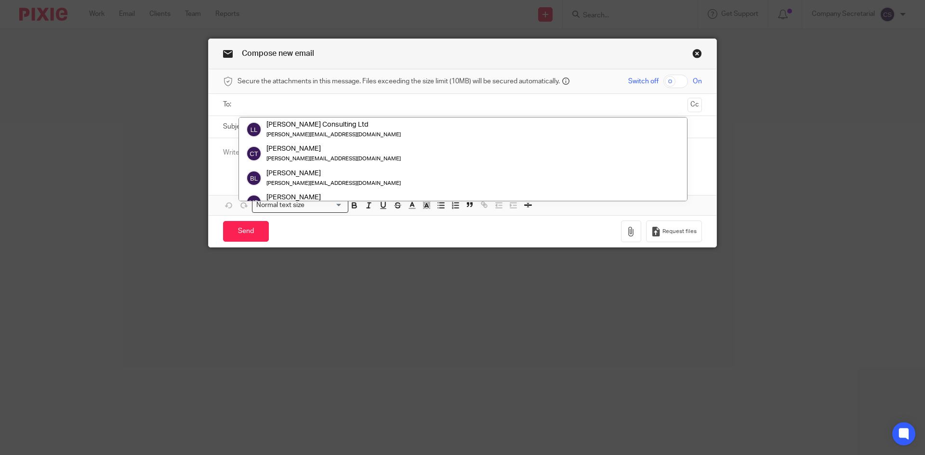
click at [322, 110] on input "text" at bounding box center [462, 104] width 443 height 11
type input "mill"
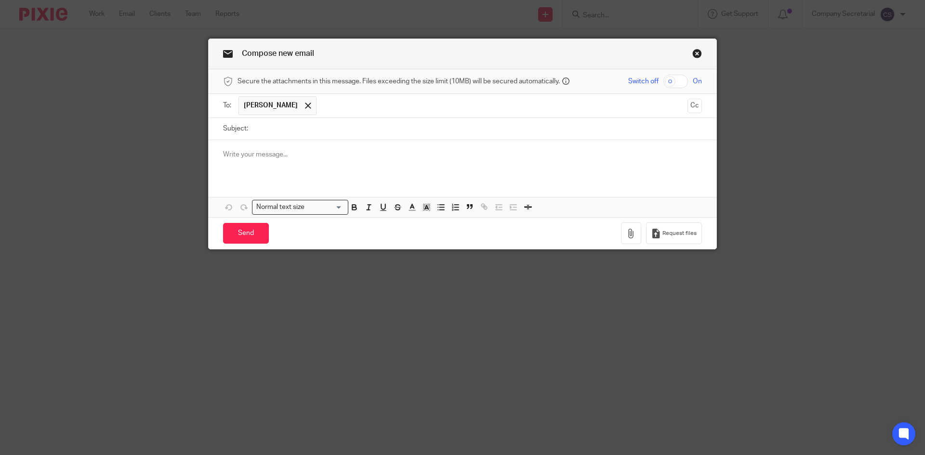
click at [346, 127] on input "Subject:" at bounding box center [477, 129] width 449 height 22
paste input "LEE FERNANDES CONSULTING LTD"
type input "LEE FERNANDES CONSULTING LTD Dividend"
click at [339, 163] on div at bounding box center [463, 159] width 508 height 38
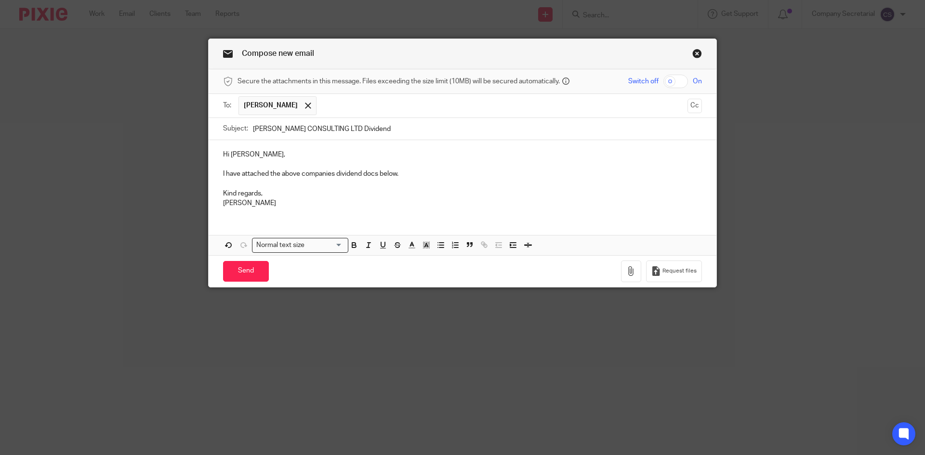
click at [239, 160] on p at bounding box center [462, 165] width 479 height 10
click at [238, 157] on p "Hi Mille," at bounding box center [462, 155] width 479 height 10
click at [628, 270] on icon "button" at bounding box center [632, 272] width 10 height 10
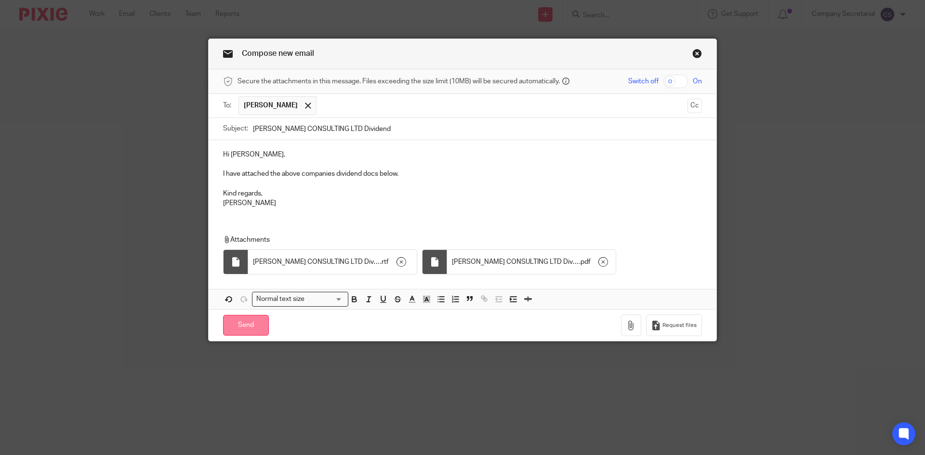
click at [262, 321] on input "Send" at bounding box center [246, 325] width 46 height 21
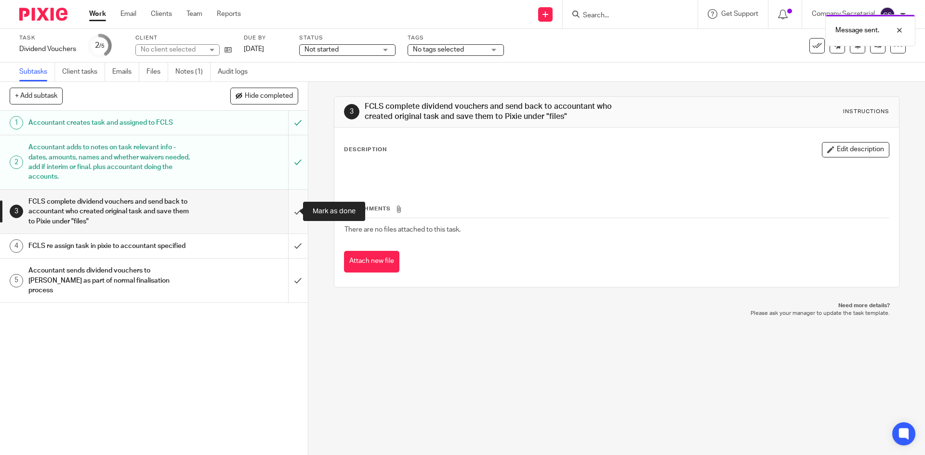
click at [288, 219] on input "submit" at bounding box center [154, 212] width 308 height 44
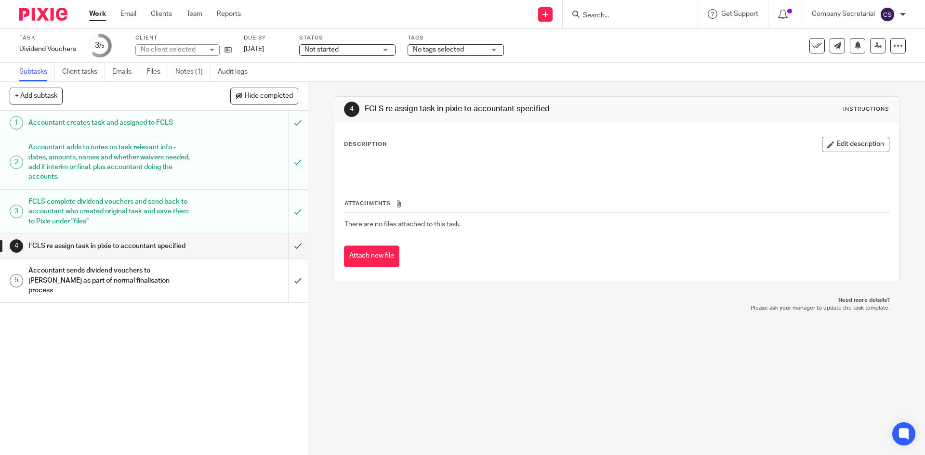
click at [288, 244] on input "submit" at bounding box center [154, 246] width 308 height 24
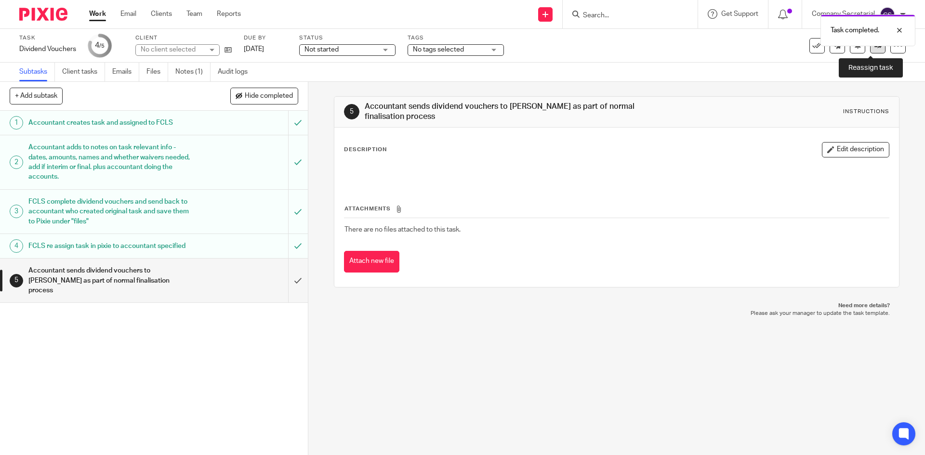
click at [870, 53] on link at bounding box center [877, 45] width 15 height 15
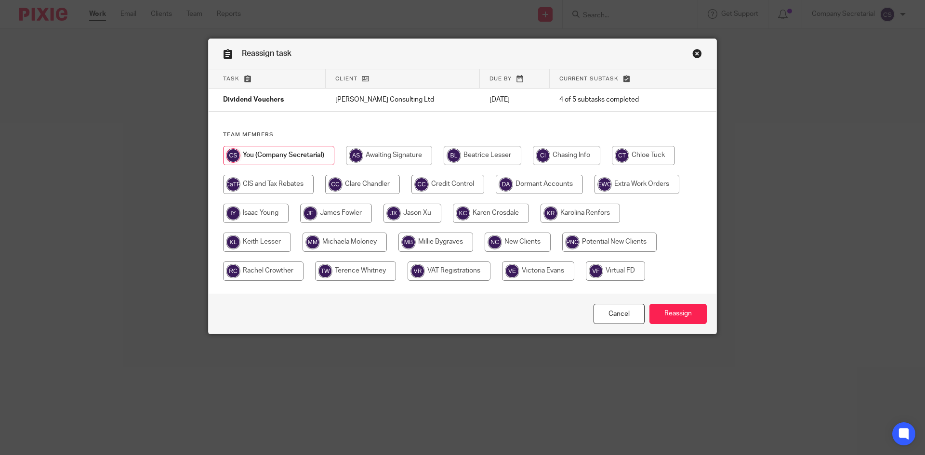
click at [443, 241] on input "radio" at bounding box center [436, 242] width 75 height 19
radio input "true"
click at [694, 312] on input "Reassign" at bounding box center [678, 314] width 57 height 21
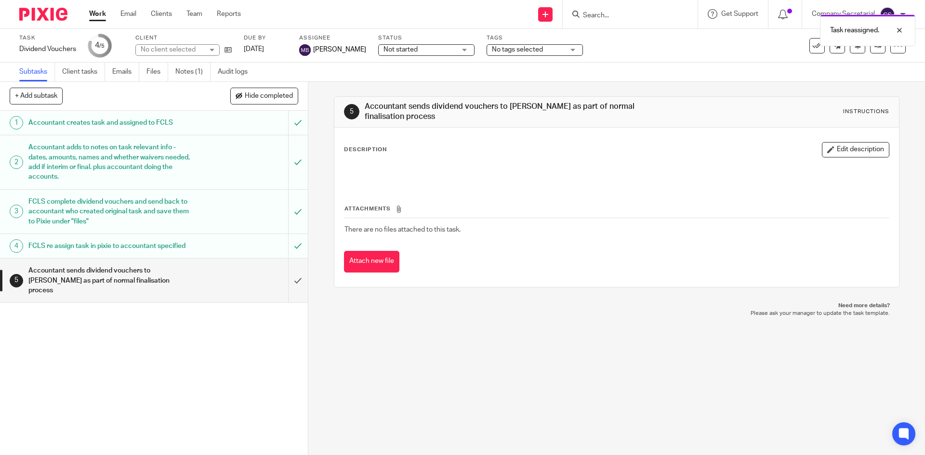
click at [60, 14] on img at bounding box center [43, 14] width 48 height 13
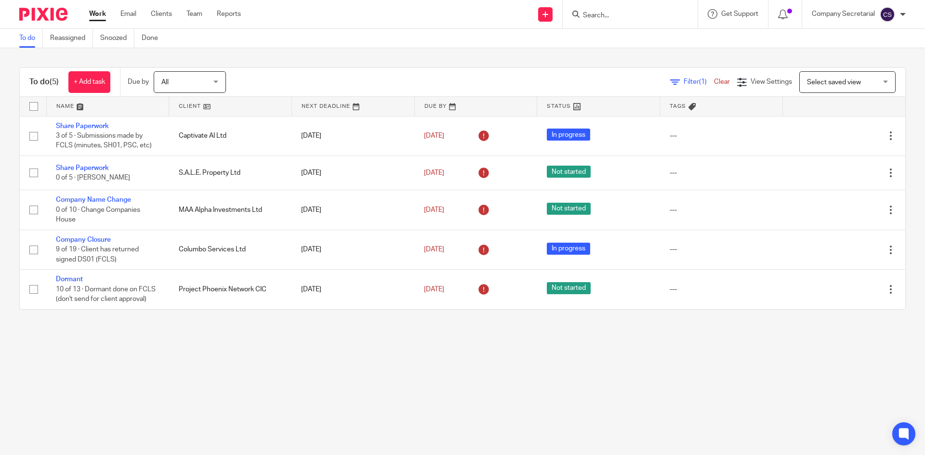
click at [124, 7] on div "Work Email Clients Team Reports Work Email Clients Team Reports Settings" at bounding box center [168, 14] width 176 height 28
click at [129, 14] on link "Email" at bounding box center [128, 14] width 16 height 10
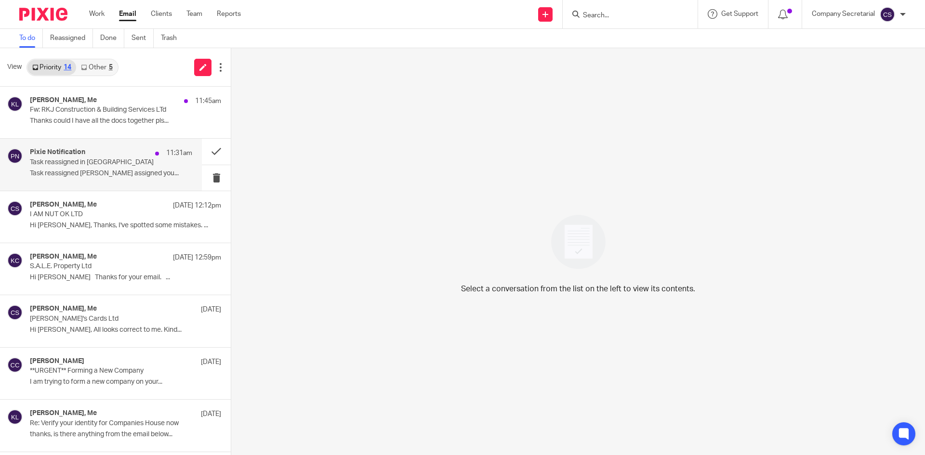
click at [145, 174] on p "Task reassigned [PERSON_NAME] assigned you..." at bounding box center [111, 174] width 162 height 8
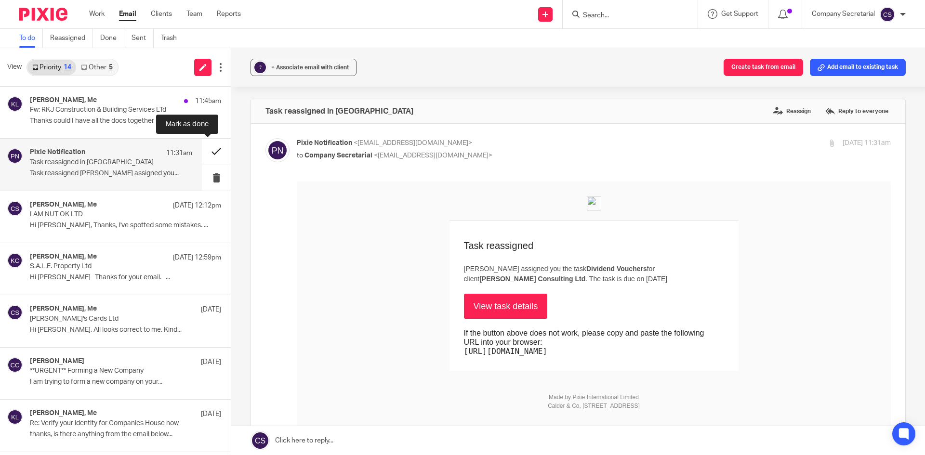
click at [202, 153] on button at bounding box center [216, 152] width 29 height 26
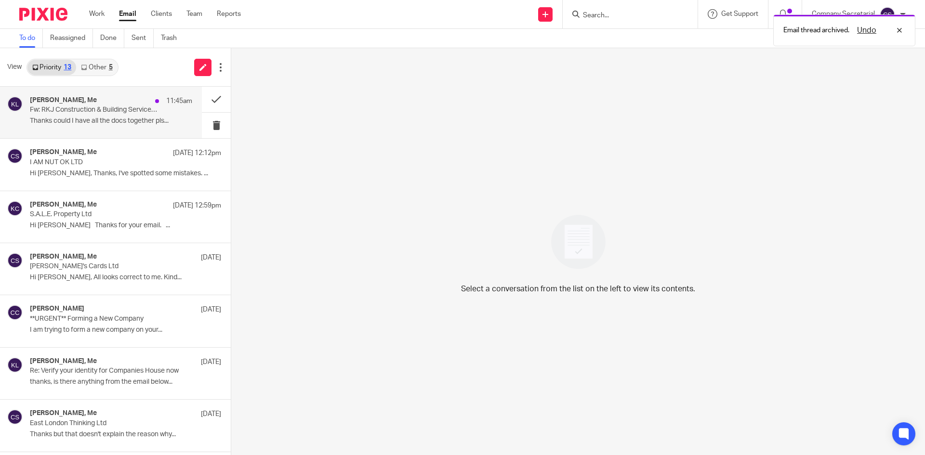
click at [137, 119] on p "Thanks could I have all the docs together pls..." at bounding box center [111, 121] width 162 height 8
